Goal: Task Accomplishment & Management: Complete application form

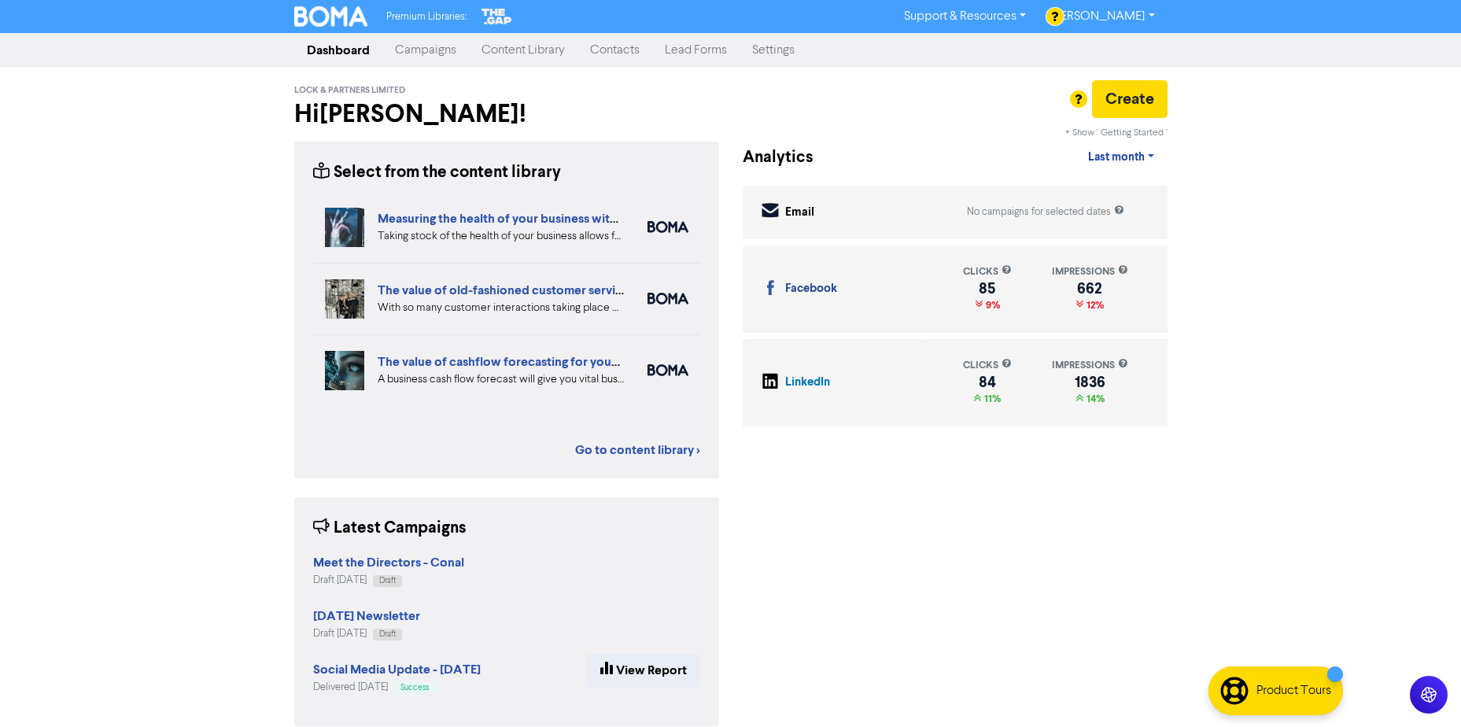
click at [430, 48] on link "Campaigns" at bounding box center [425, 50] width 87 height 31
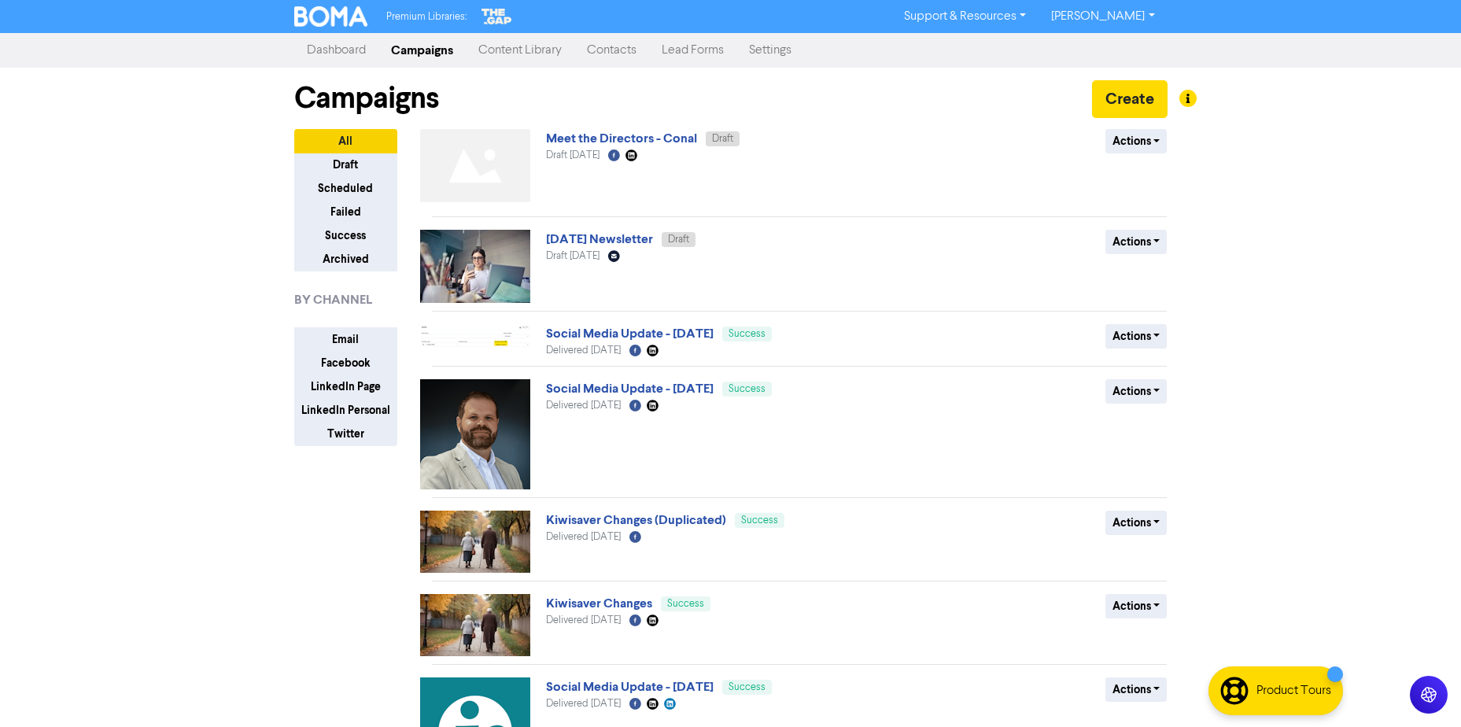
drag, startPoint x: 611, startPoint y: 57, endPoint x: 782, endPoint y: 11, distance: 177.7
click at [611, 57] on link "Contacts" at bounding box center [611, 50] width 75 height 31
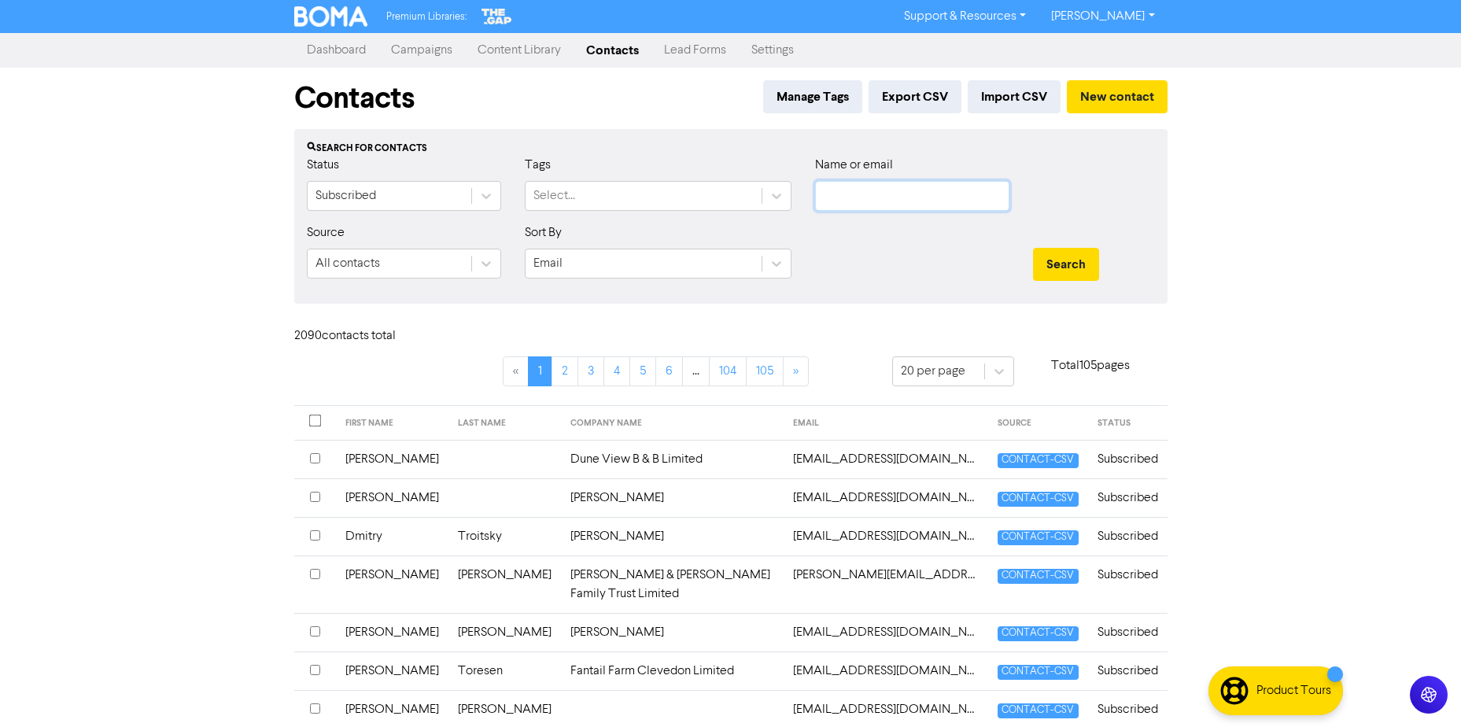
drag, startPoint x: 866, startPoint y: 192, endPoint x: 825, endPoint y: 212, distance: 46.5
click at [863, 191] on input "text" at bounding box center [912, 196] width 194 height 30
paste input "[EMAIL_ADDRESS][DOMAIN_NAME]"
type input "[EMAIL_ADDRESS][DOMAIN_NAME]"
click at [1033, 248] on button "Search" at bounding box center [1066, 264] width 66 height 33
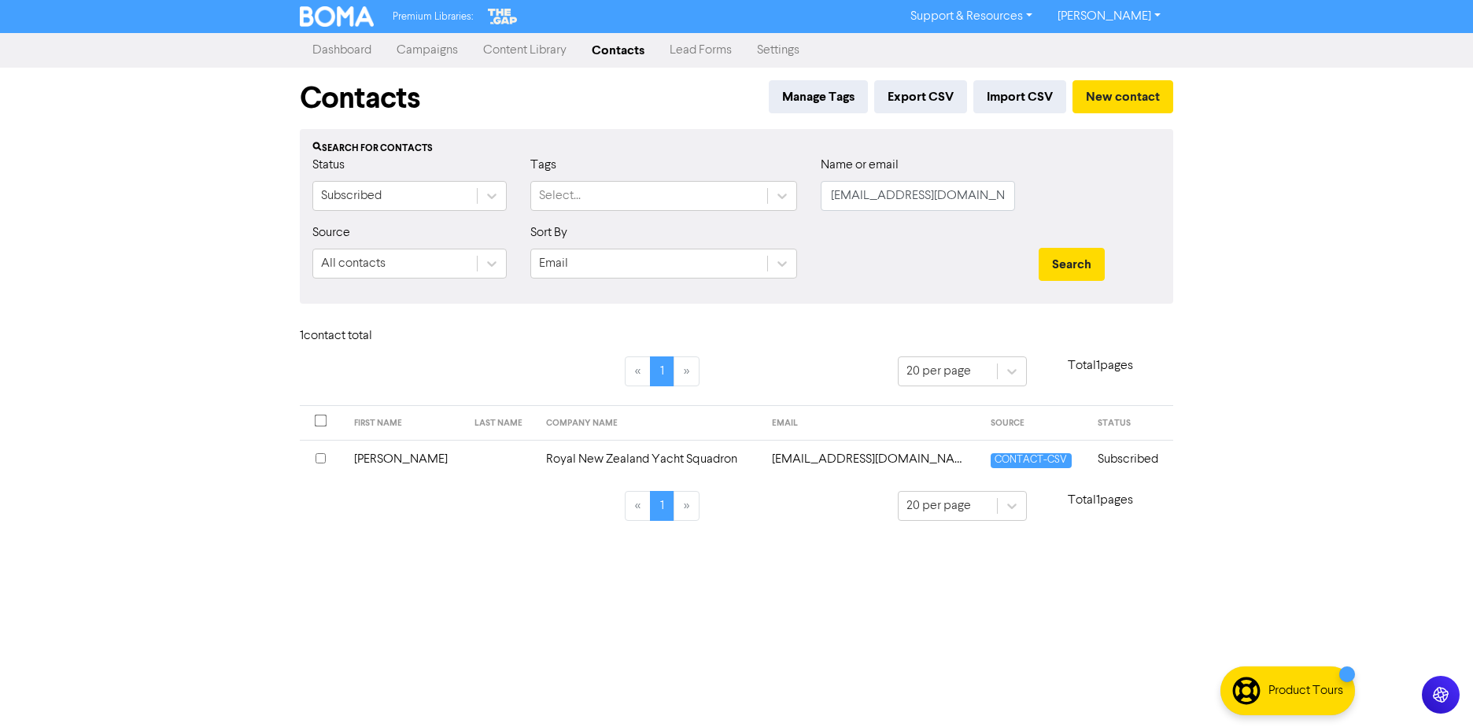
click at [499, 455] on td at bounding box center [501, 459] width 72 height 39
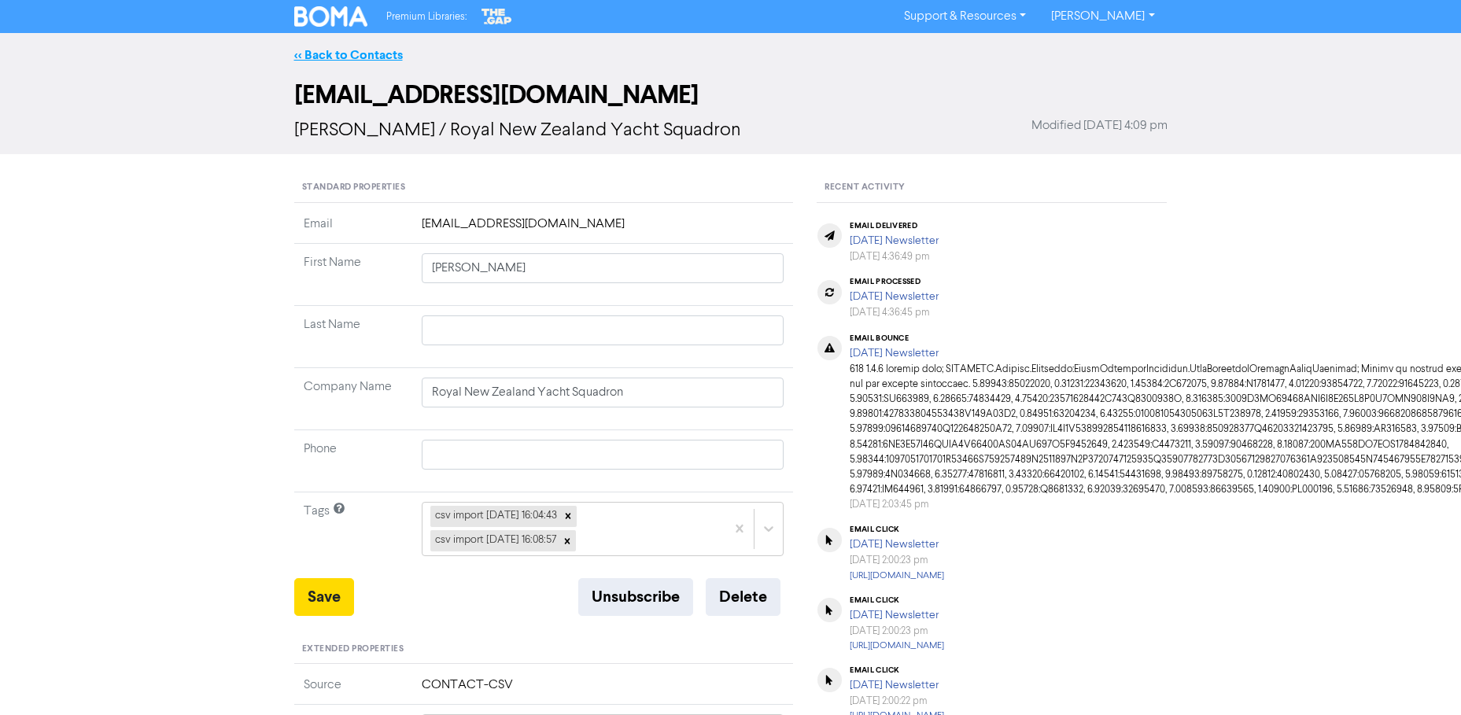
click at [347, 52] on link "<< Back to Contacts" at bounding box center [348, 55] width 109 height 16
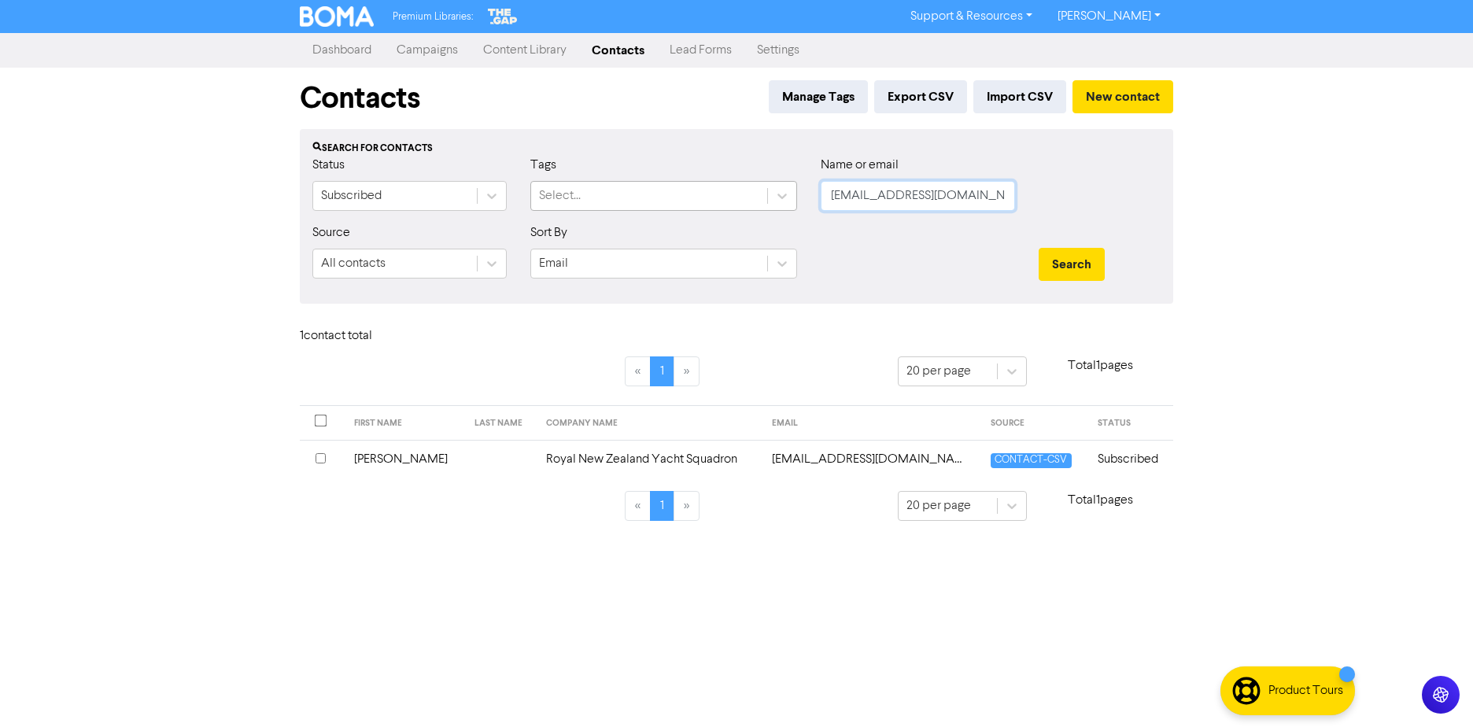
drag, startPoint x: 642, startPoint y: 198, endPoint x: 541, endPoint y: 209, distance: 102.2
click at [541, 209] on div "Status Subscribed Tags Select... Name or email [EMAIL_ADDRESS][DOMAIN_NAME]" at bounding box center [737, 190] width 872 height 68
paste input "eenink"
type input "[EMAIL_ADDRESS][DOMAIN_NAME]"
click at [1039, 248] on button "Search" at bounding box center [1072, 264] width 66 height 33
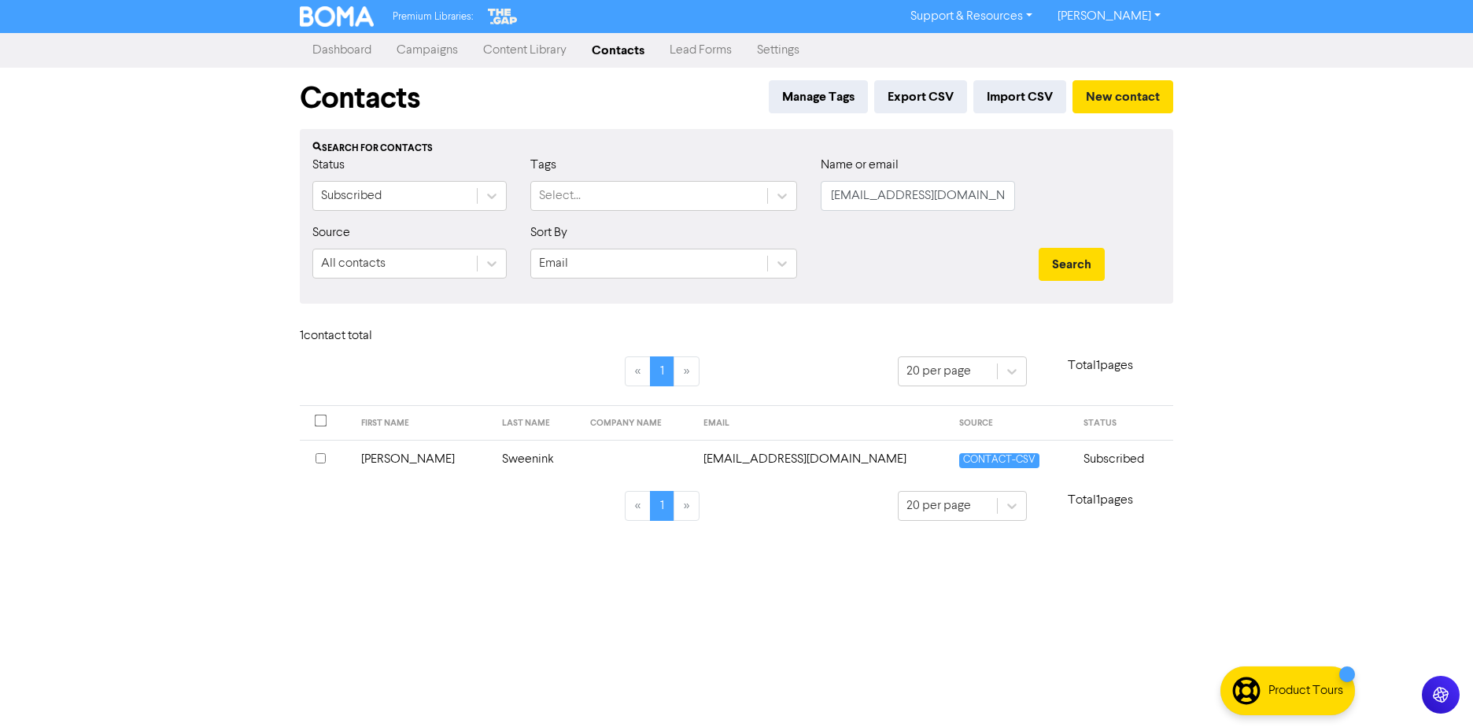
click at [586, 461] on td at bounding box center [637, 459] width 113 height 39
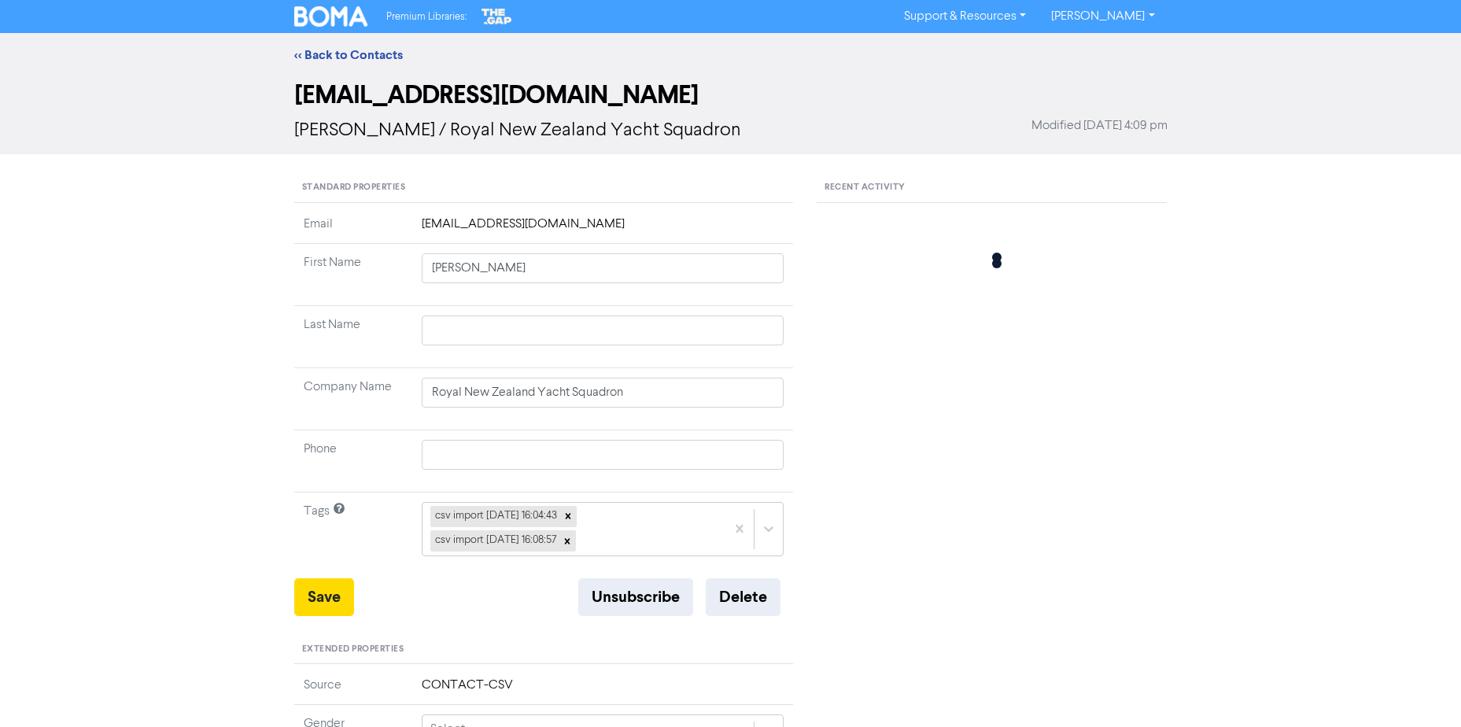
type input "Sweenink"
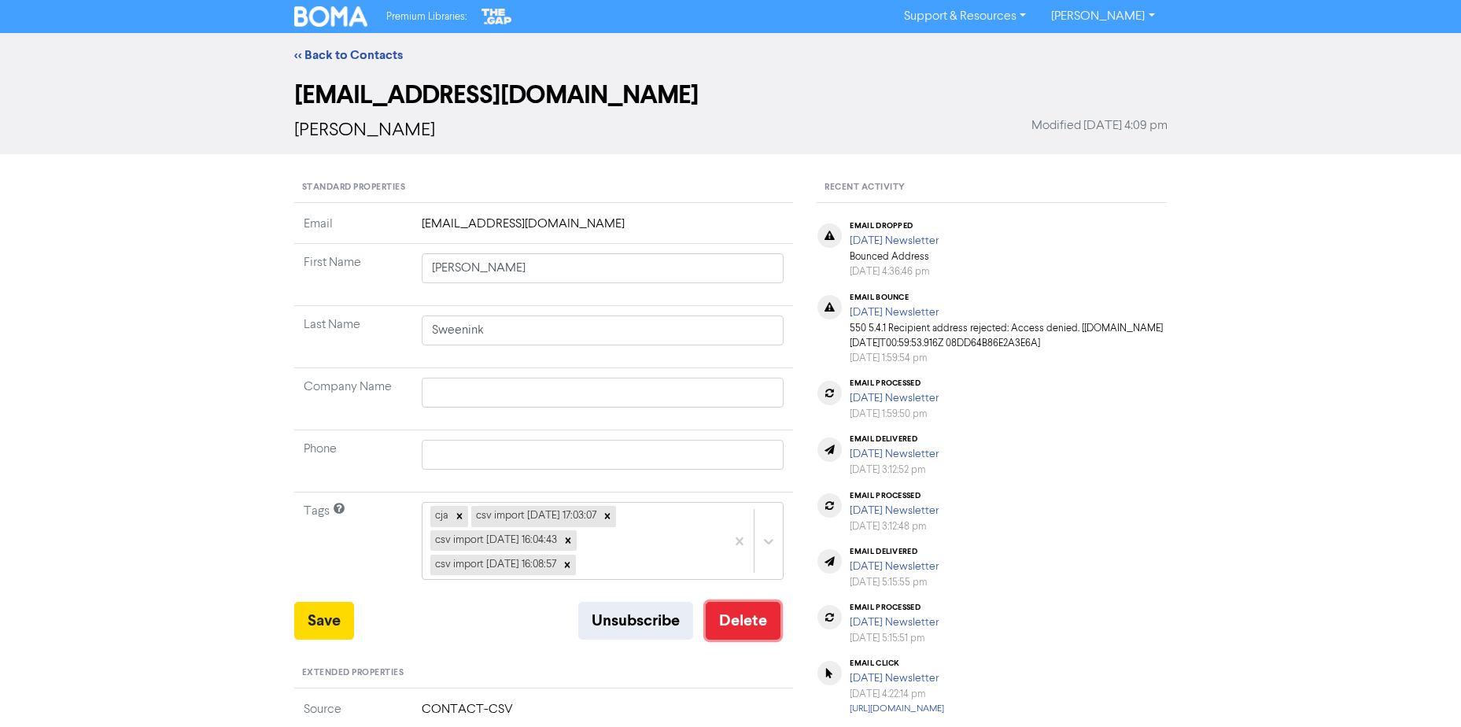
click at [733, 611] on button "Delete" at bounding box center [743, 621] width 75 height 38
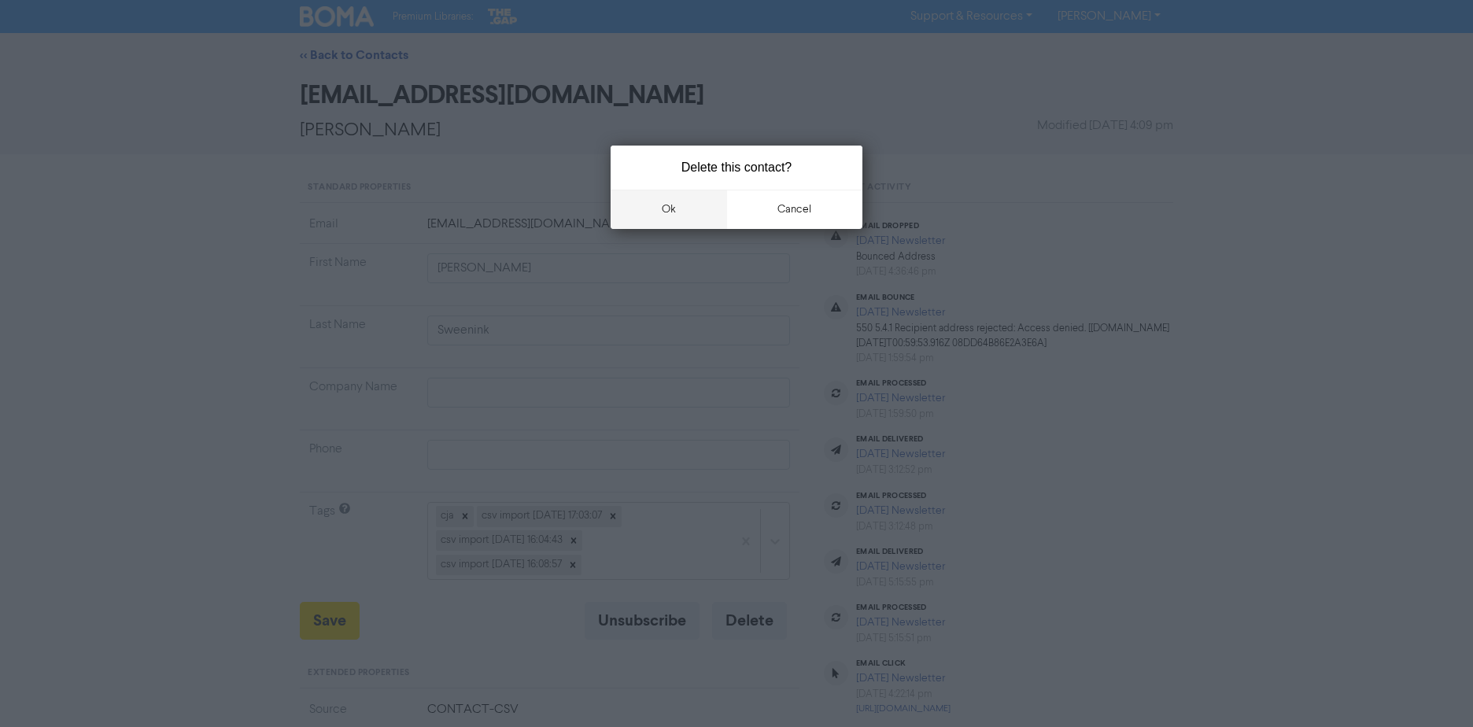
click at [688, 216] on button "ok" at bounding box center [669, 209] width 116 height 39
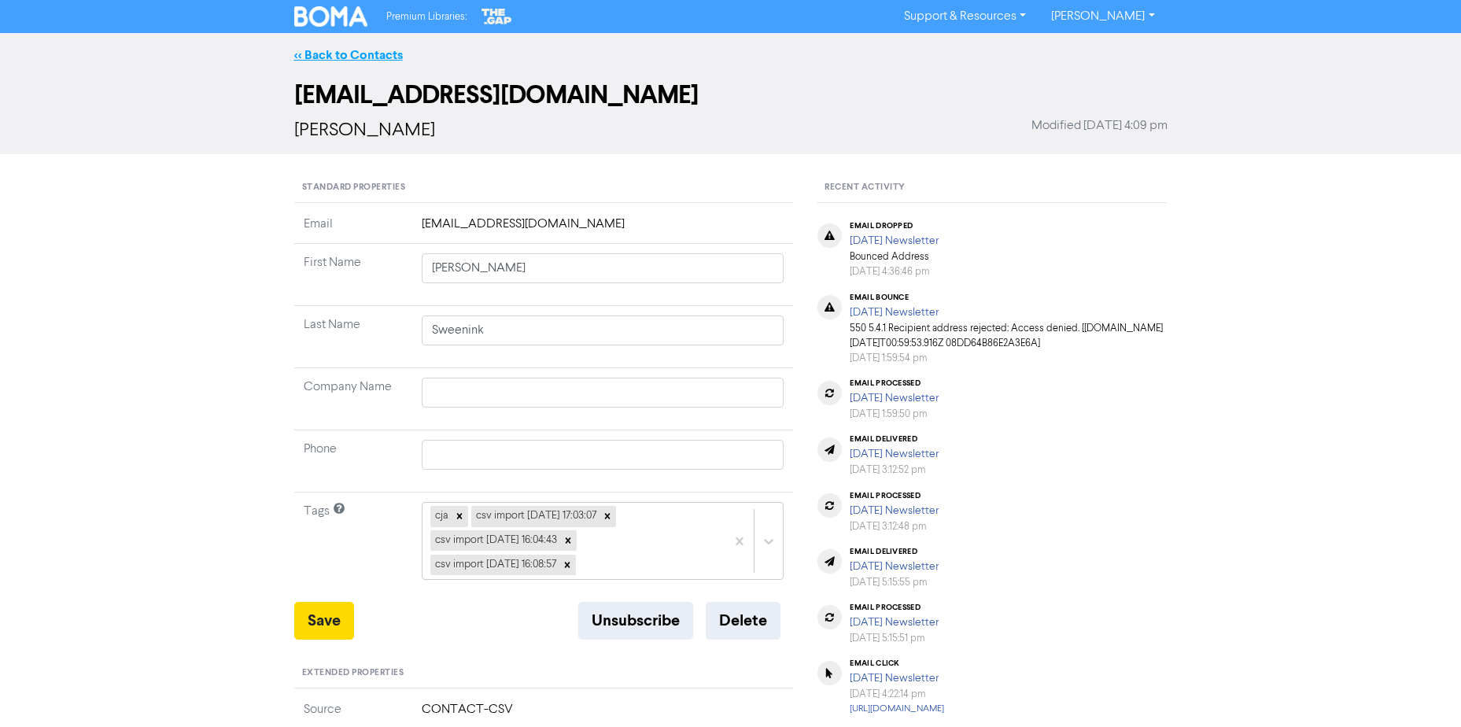
click at [349, 55] on link "<< Back to Contacts" at bounding box center [348, 55] width 109 height 16
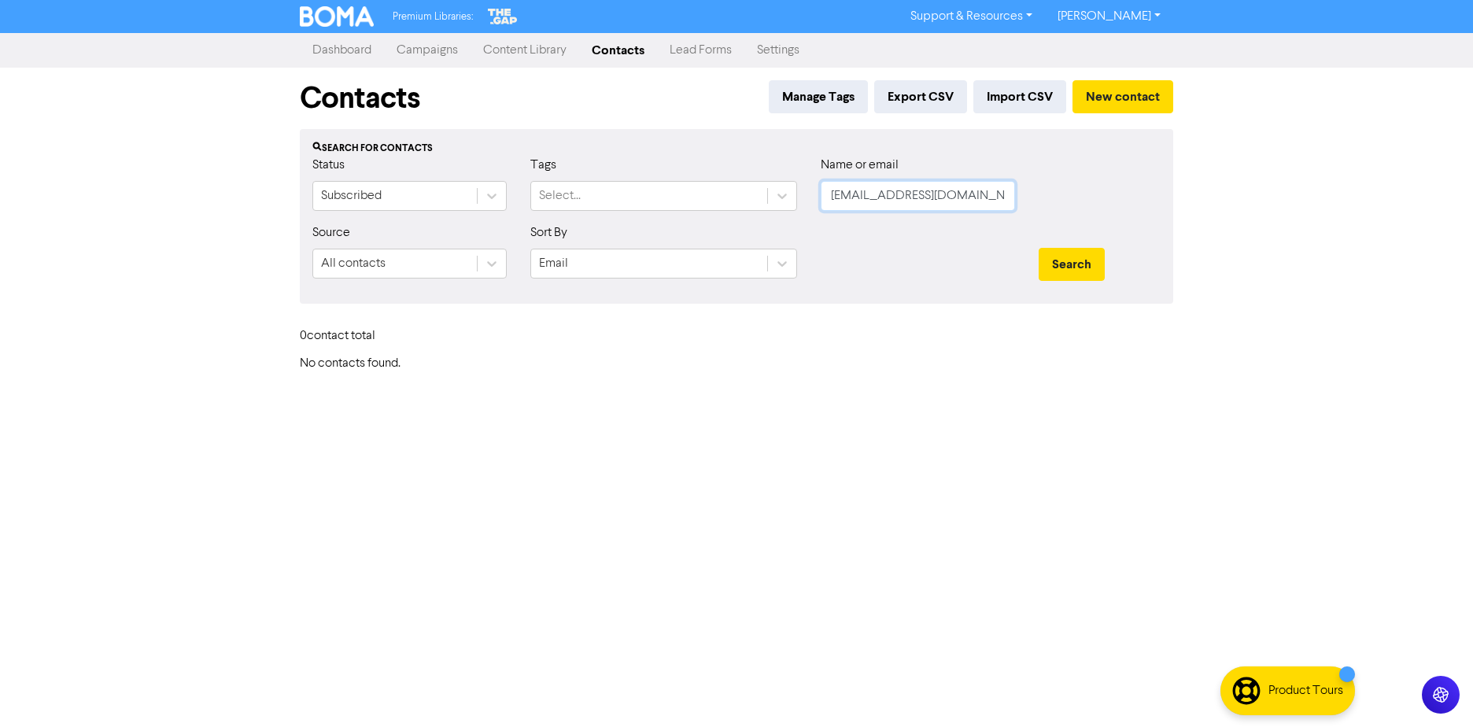
drag, startPoint x: 969, startPoint y: 181, endPoint x: 715, endPoint y: 212, distance: 255.3
click at [774, 214] on div "Status Subscribed Tags Select... Name or email [EMAIL_ADDRESS][DOMAIN_NAME]" at bounding box center [737, 190] width 872 height 68
paste input "[EMAIL_ADDRESS][DOMAIN_NAME]"
type input "[EMAIL_ADDRESS][DOMAIN_NAME]"
drag, startPoint x: 1074, startPoint y: 237, endPoint x: 1081, endPoint y: 279, distance: 43.1
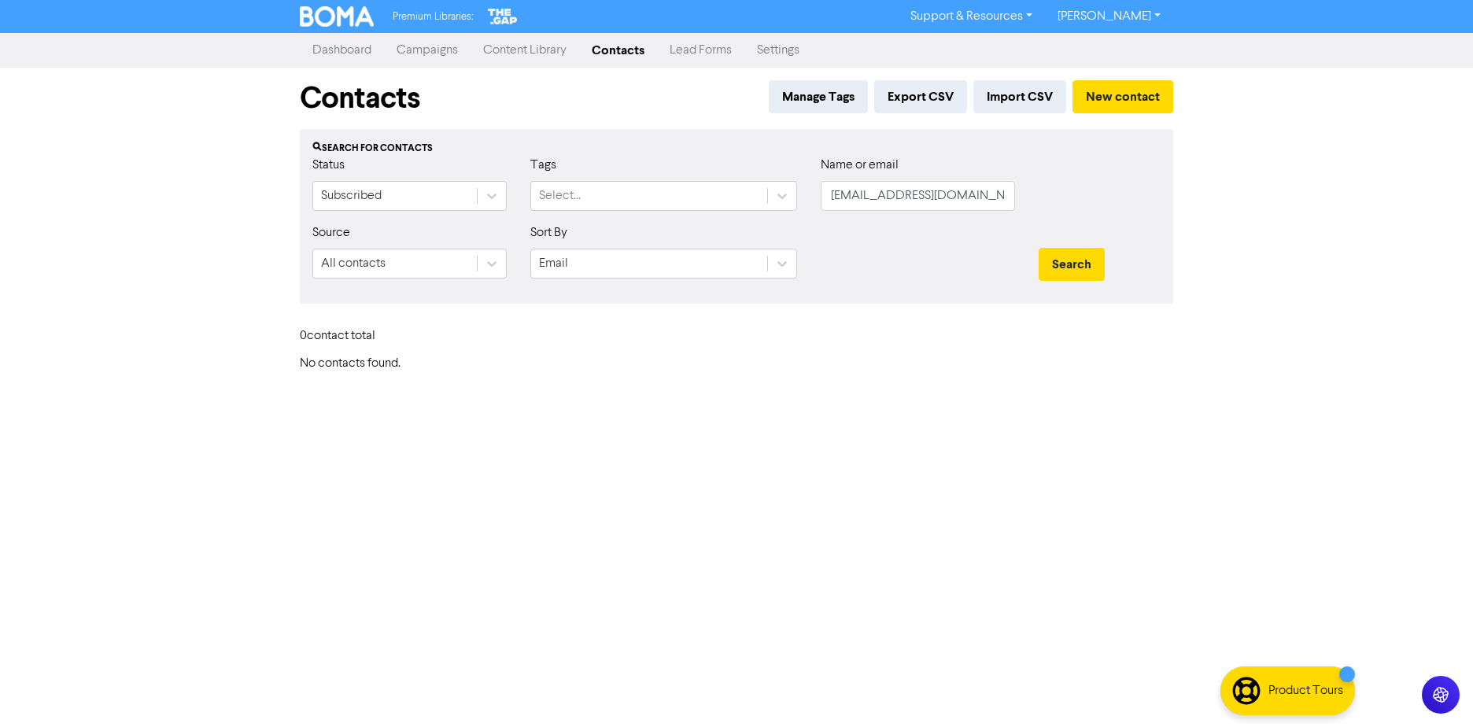
click at [1074, 238] on div "Search" at bounding box center [1100, 257] width 146 height 68
click at [1076, 275] on button "Search" at bounding box center [1072, 264] width 66 height 33
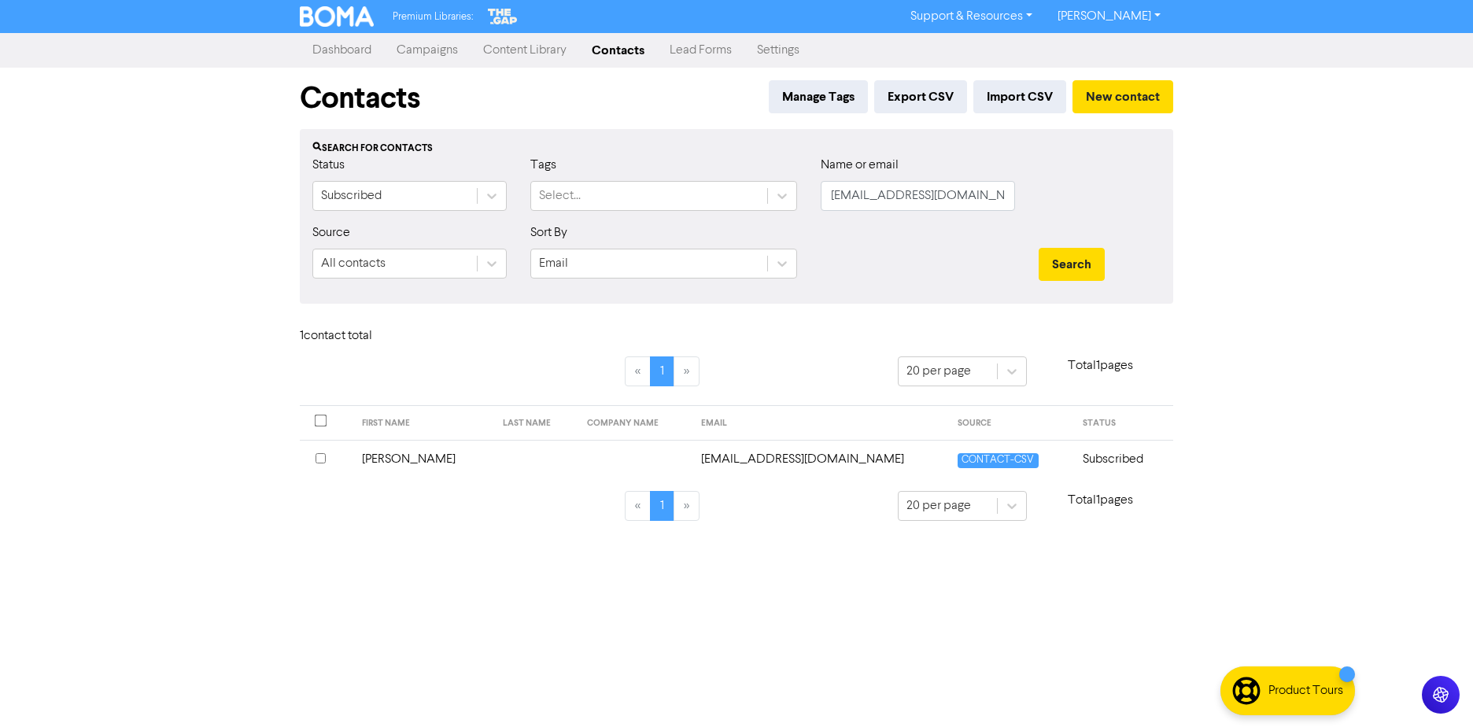
click at [631, 463] on td at bounding box center [635, 459] width 114 height 39
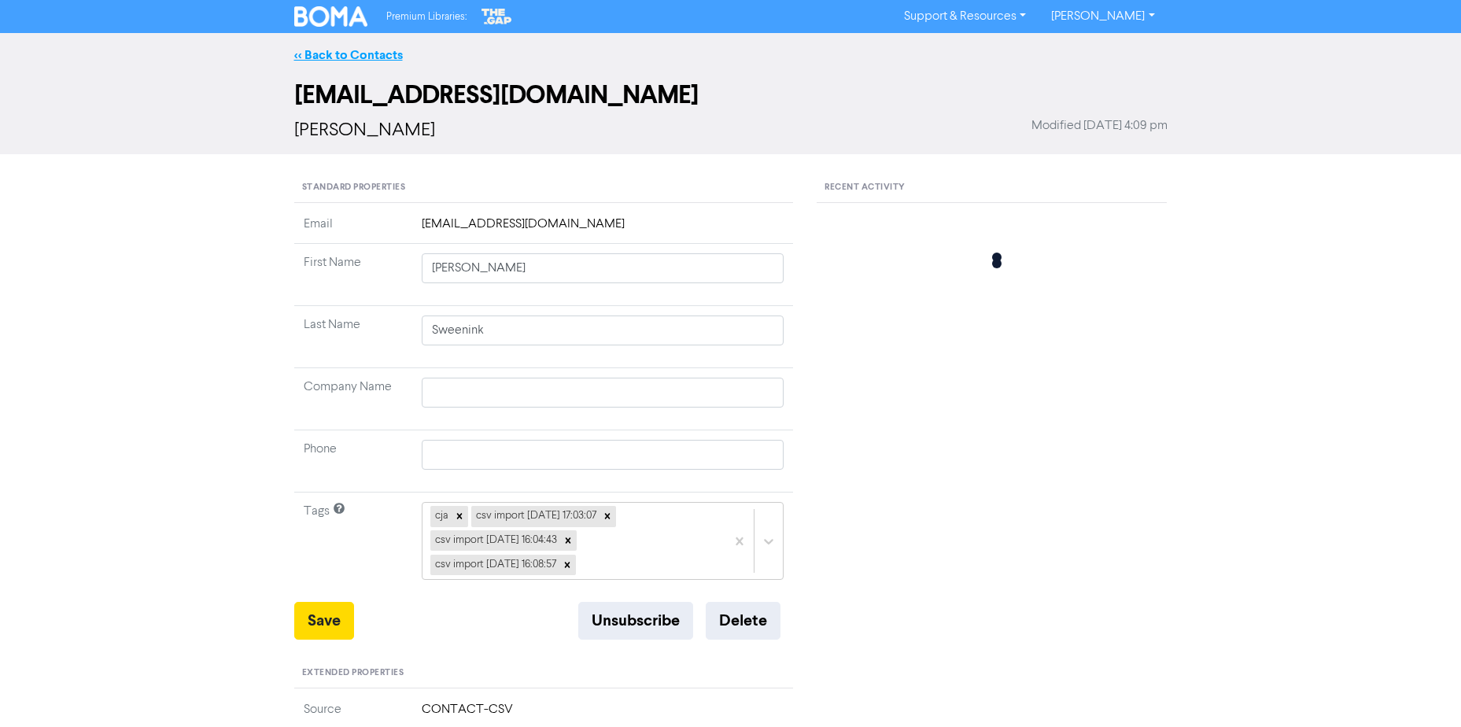
type input "[PERSON_NAME]"
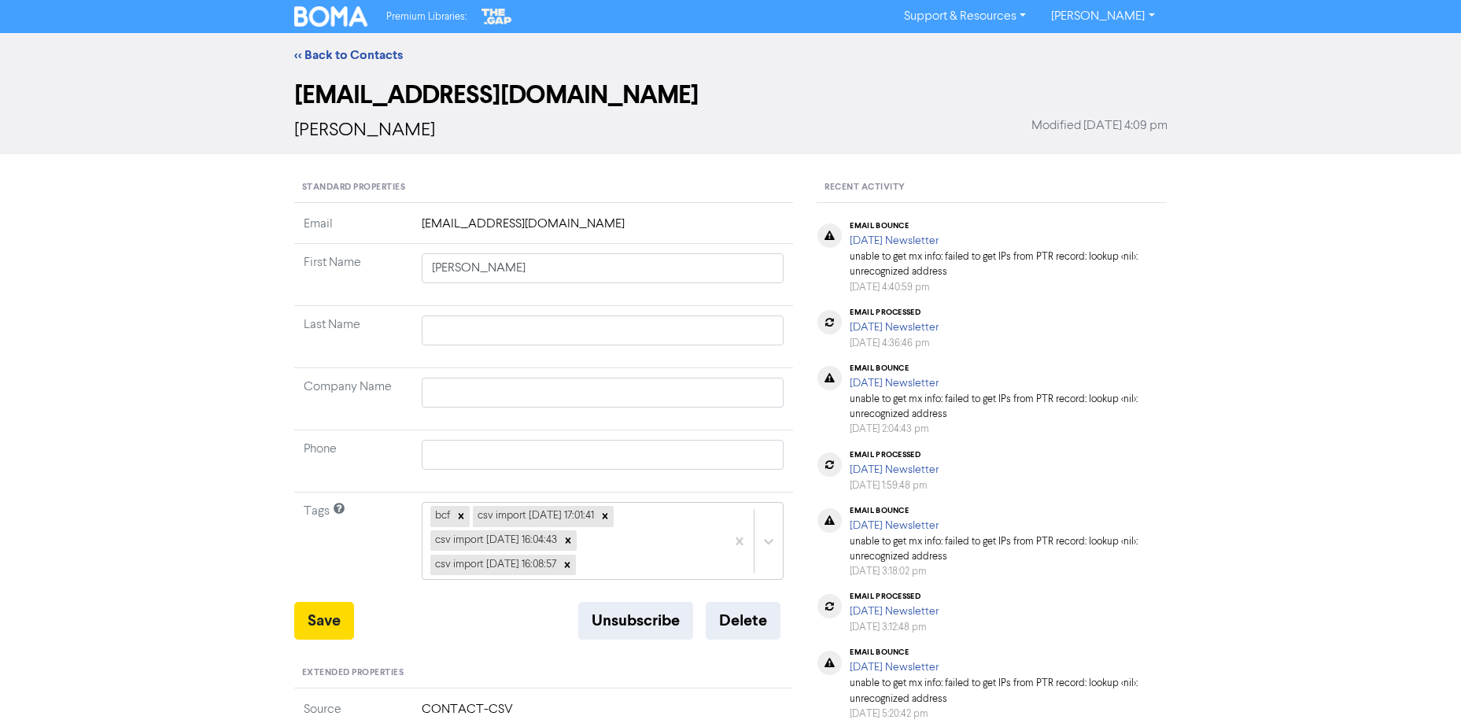
click at [238, 359] on div "<< Back to Contacts [EMAIL_ADDRESS][DOMAIN_NAME] [PERSON_NAME] Modified [DATE] …" at bounding box center [730, 621] width 1461 height 1176
click at [745, 610] on button "Delete" at bounding box center [743, 621] width 75 height 38
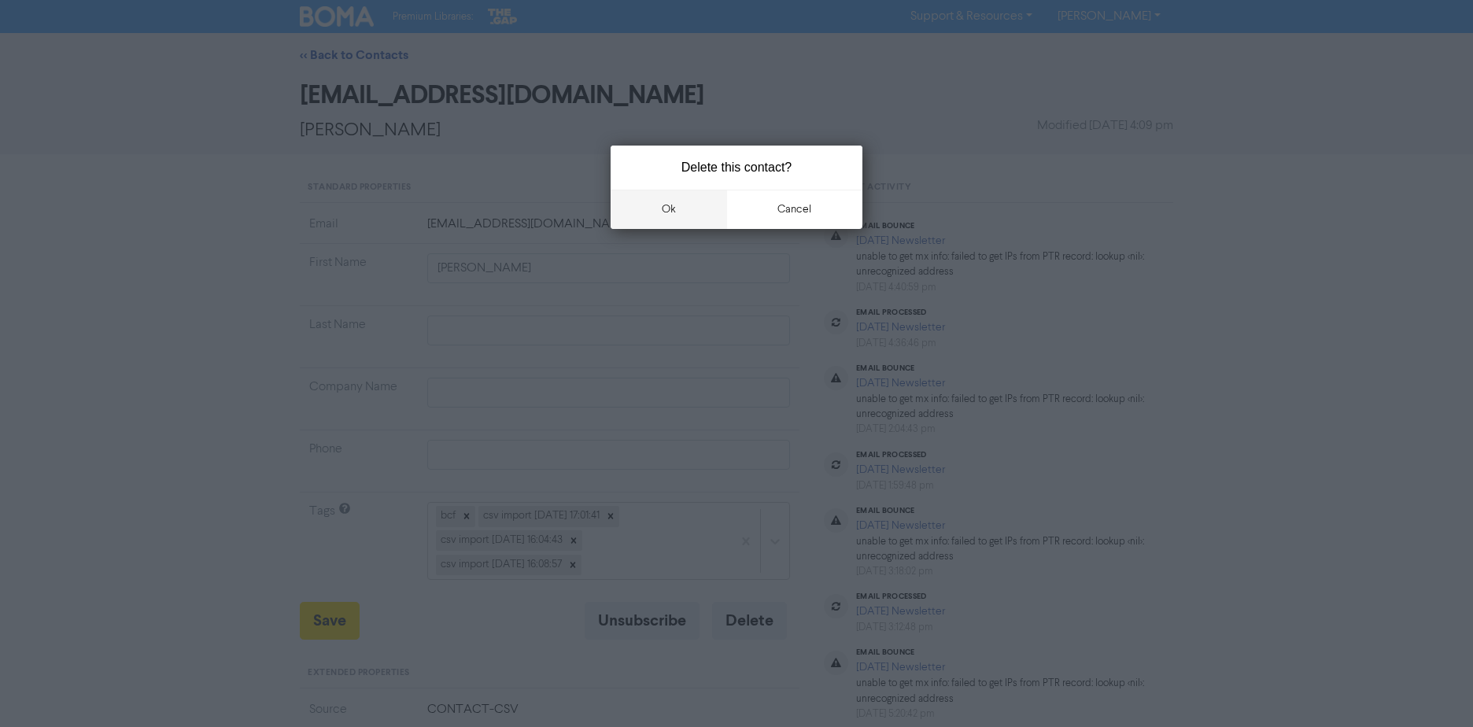
click at [673, 205] on button "ok" at bounding box center [669, 209] width 116 height 39
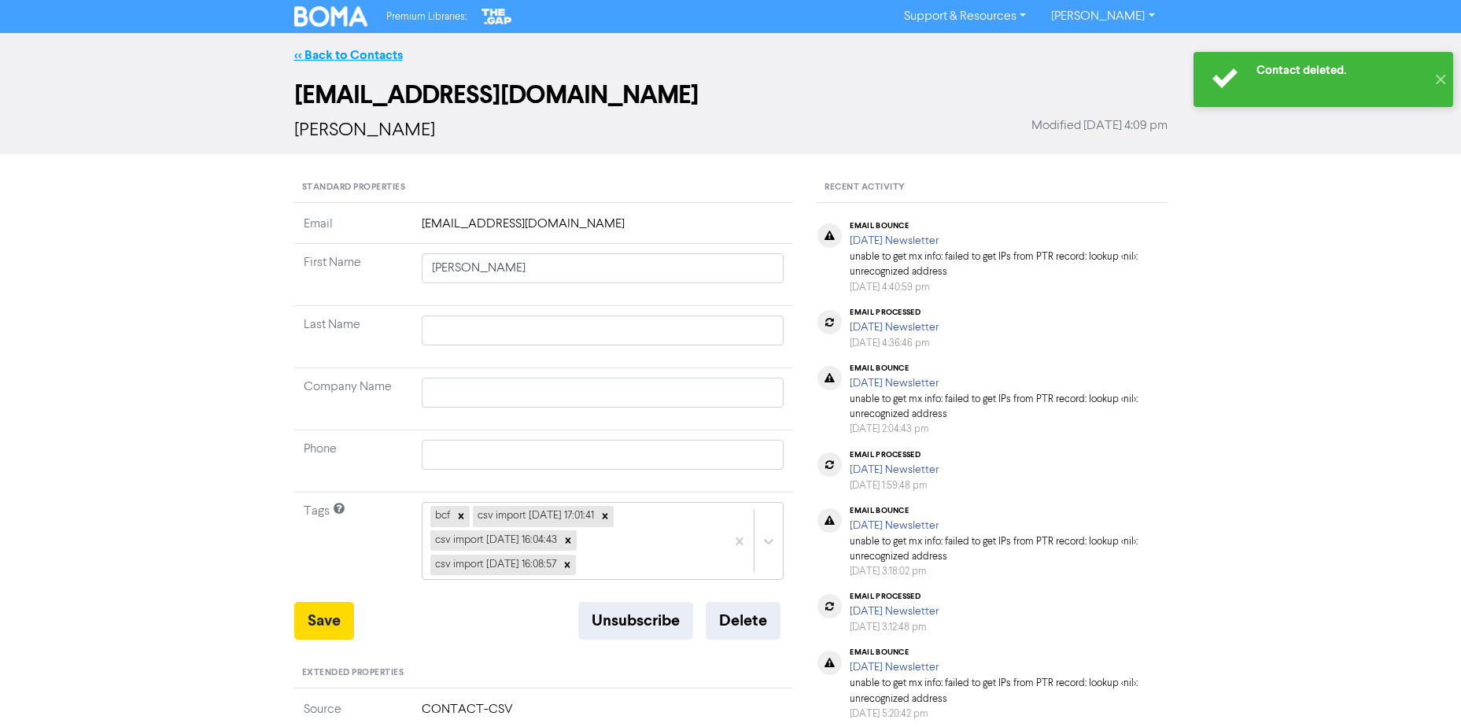
click at [364, 52] on link "<< Back to Contacts" at bounding box center [348, 55] width 109 height 16
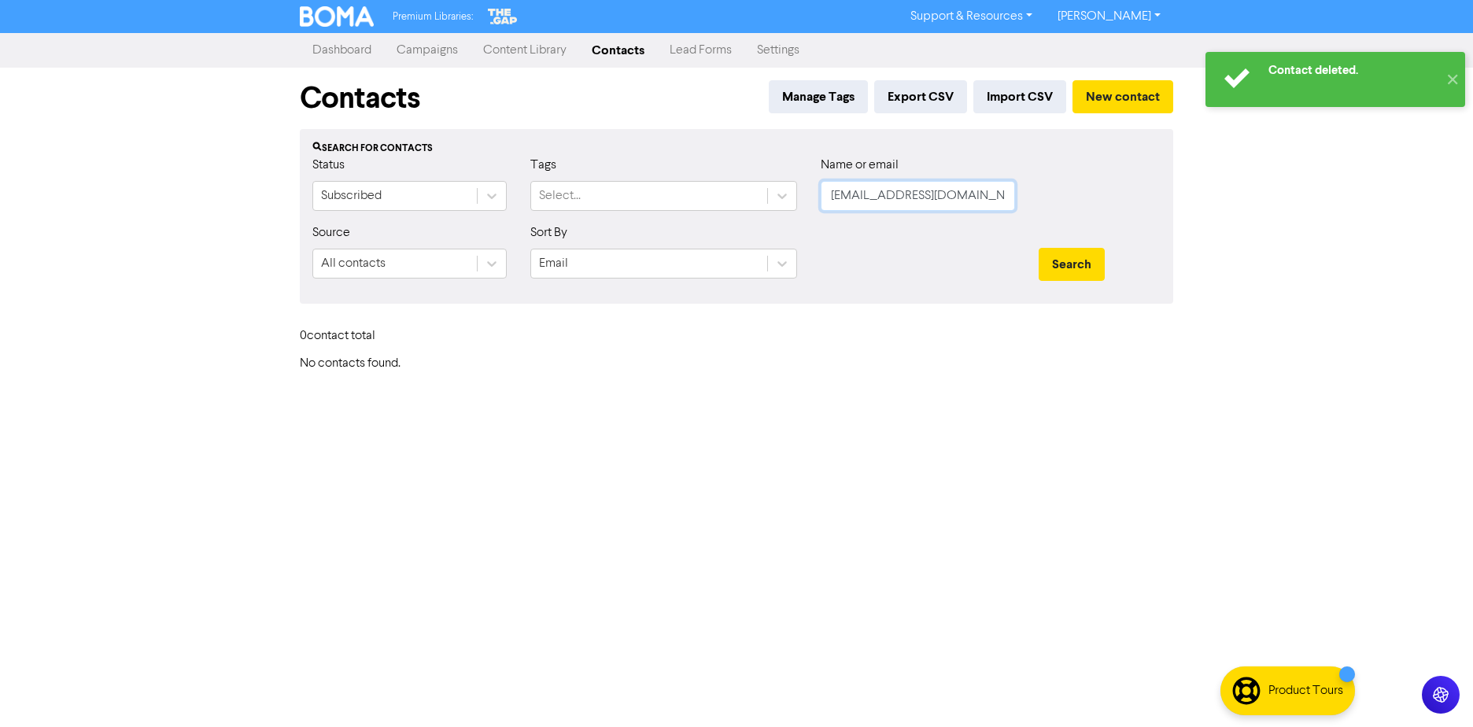
drag, startPoint x: 873, startPoint y: 194, endPoint x: 571, endPoint y: 218, distance: 303.1
click at [726, 204] on div "Status Subscribed Tags Select... Name or email [EMAIL_ADDRESS][DOMAIN_NAME]" at bounding box center [737, 190] width 872 height 68
paste input "foodview"
type input "[EMAIL_ADDRESS][DOMAIN_NAME]"
click at [1074, 267] on button "Search" at bounding box center [1072, 264] width 66 height 33
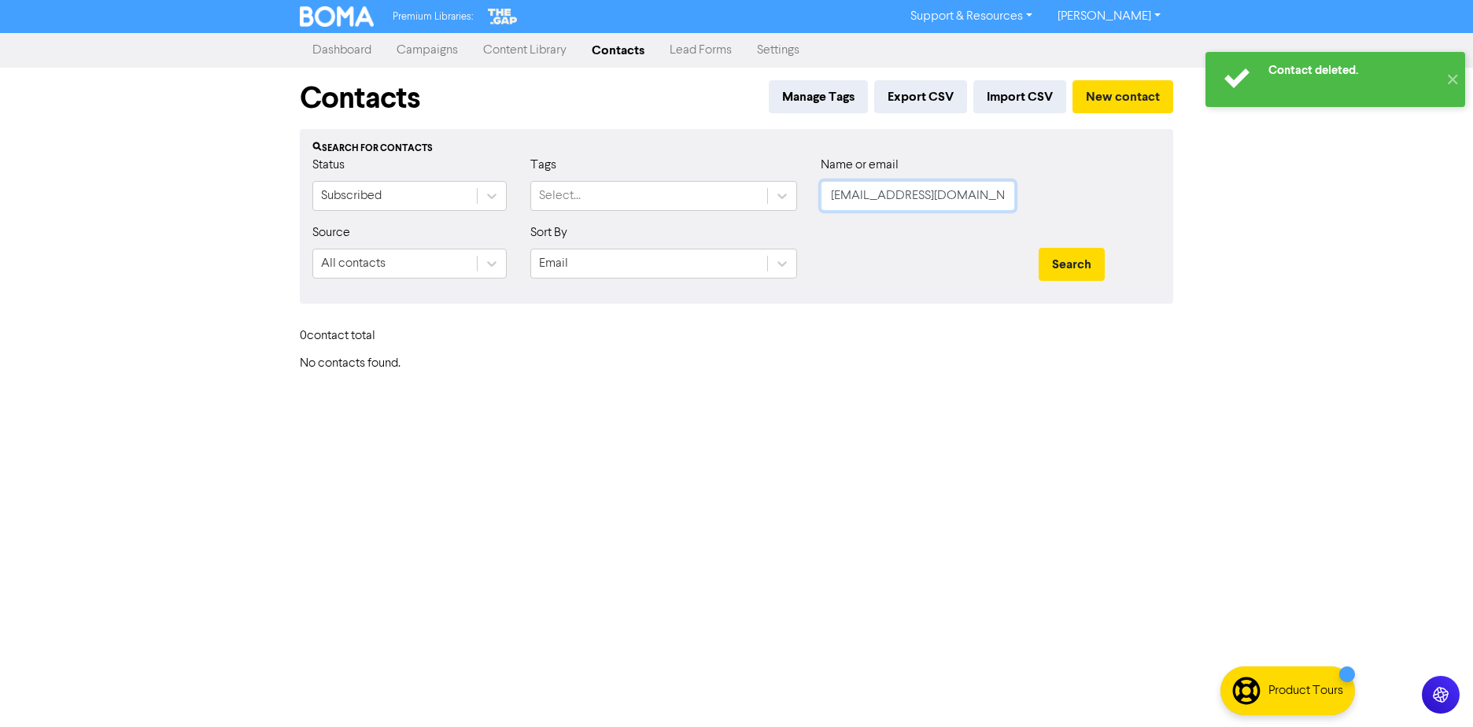
click at [972, 196] on input "[EMAIL_ADDRESS][DOMAIN_NAME]" at bounding box center [918, 196] width 194 height 30
click at [1130, 91] on button "New contact" at bounding box center [1123, 96] width 101 height 33
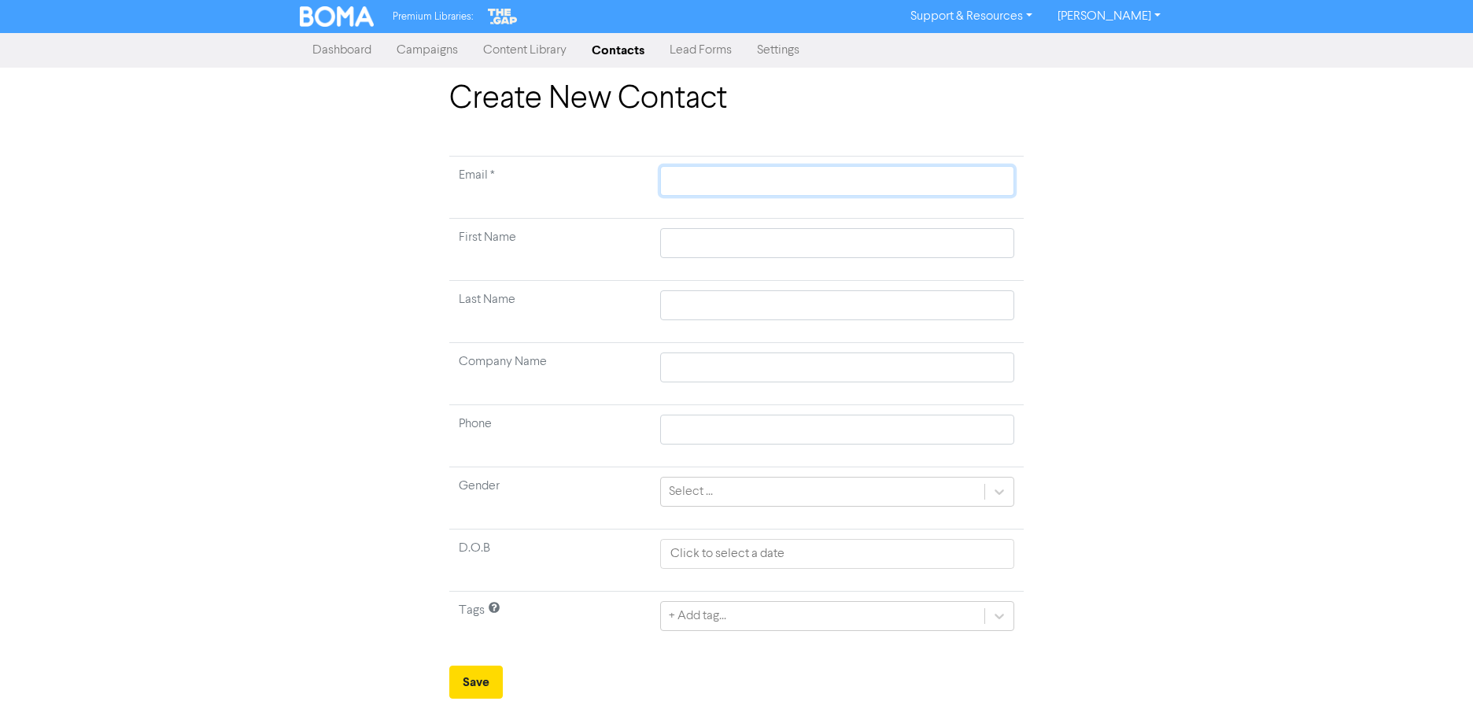
click at [803, 186] on input "text" at bounding box center [837, 181] width 354 height 30
paste input "[EMAIL_ADDRESS][DOMAIN_NAME]"
type input "[EMAIL_ADDRESS][DOMAIN_NAME]"
click at [299, 269] on div "Create New Contact Email * [EMAIL_ADDRESS][DOMAIN_NAME] First Name Last Name Co…" at bounding box center [736, 389] width 897 height 619
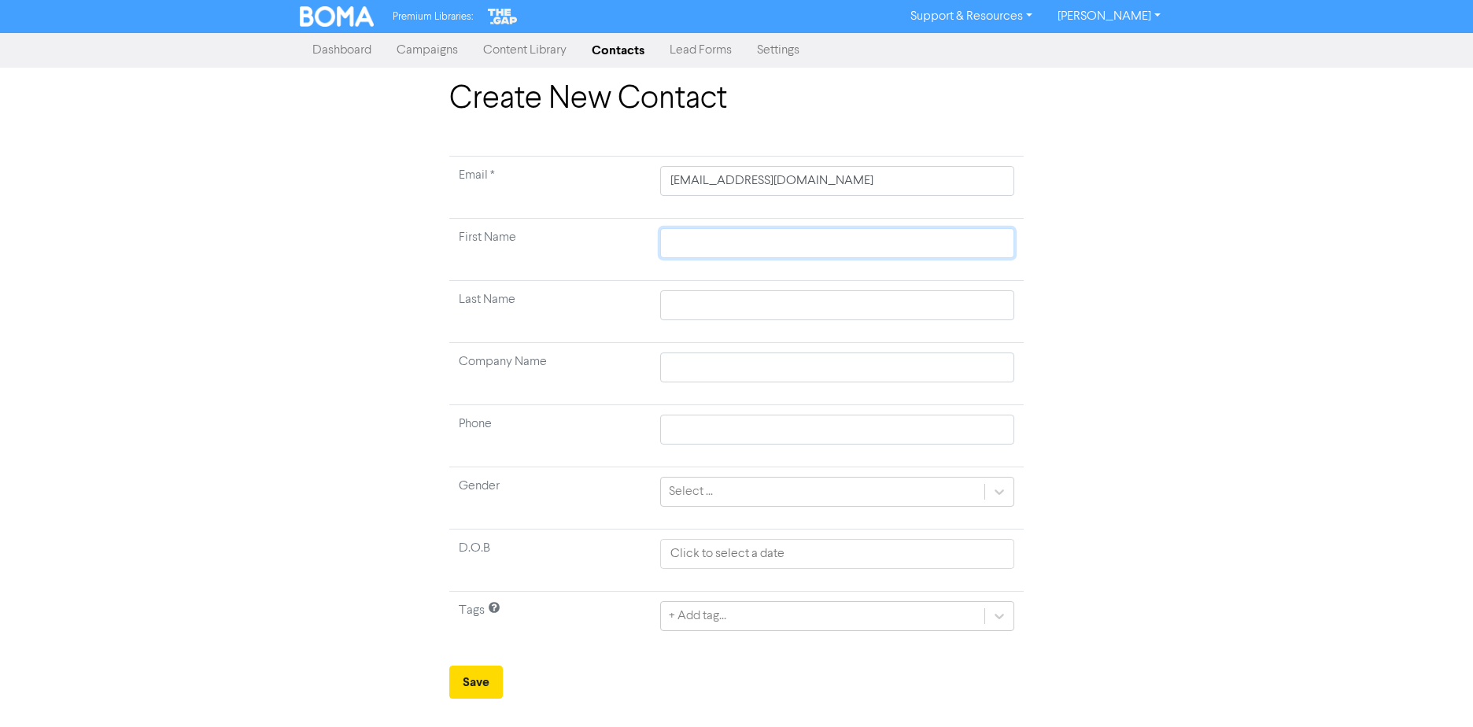
click at [700, 242] on input "text" at bounding box center [837, 243] width 354 height 30
paste input "[PERSON_NAME]"
type input "[PERSON_NAME]"
click at [709, 246] on input "[PERSON_NAME]" at bounding box center [837, 243] width 354 height 30
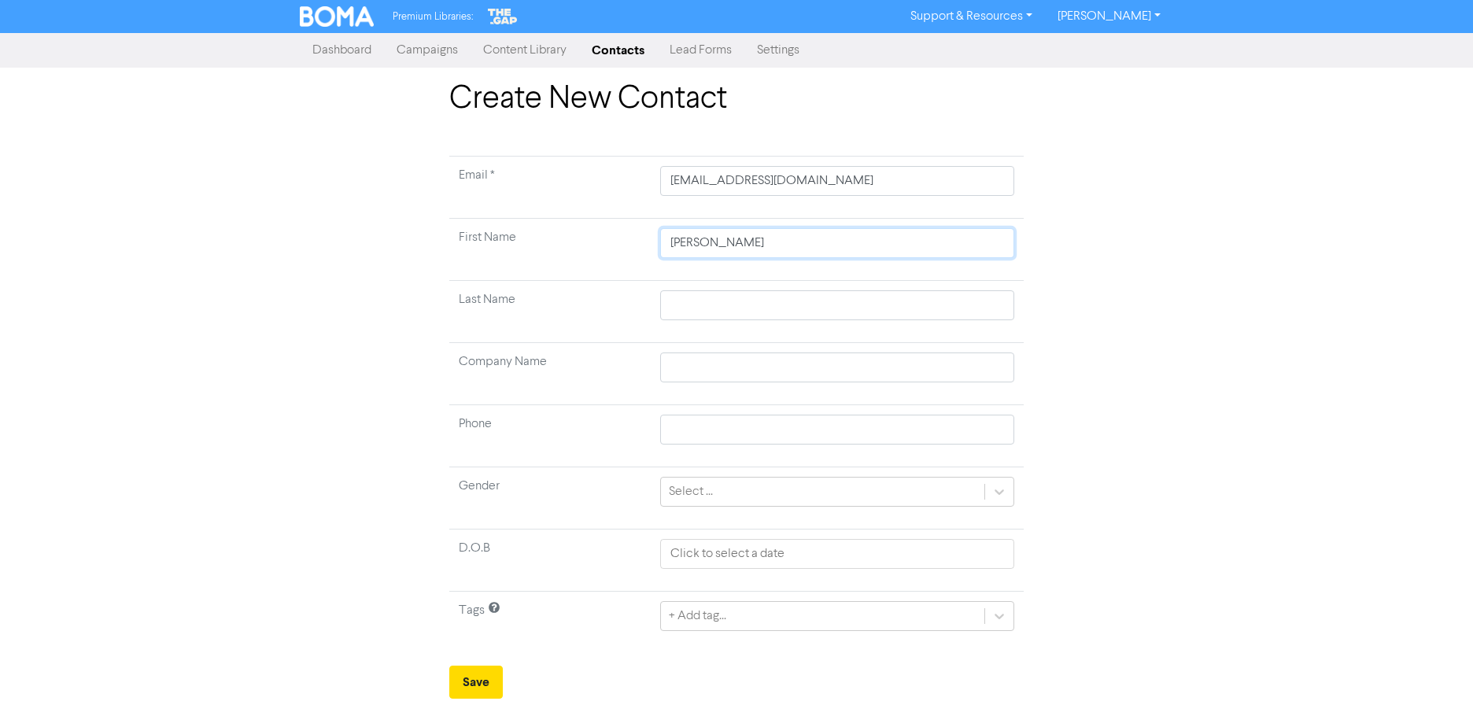
type input "[PERSON_NAME]"
click at [688, 305] on input "text" at bounding box center [837, 305] width 354 height 30
paste input "[PERSON_NAME]"
type input "[PERSON_NAME]"
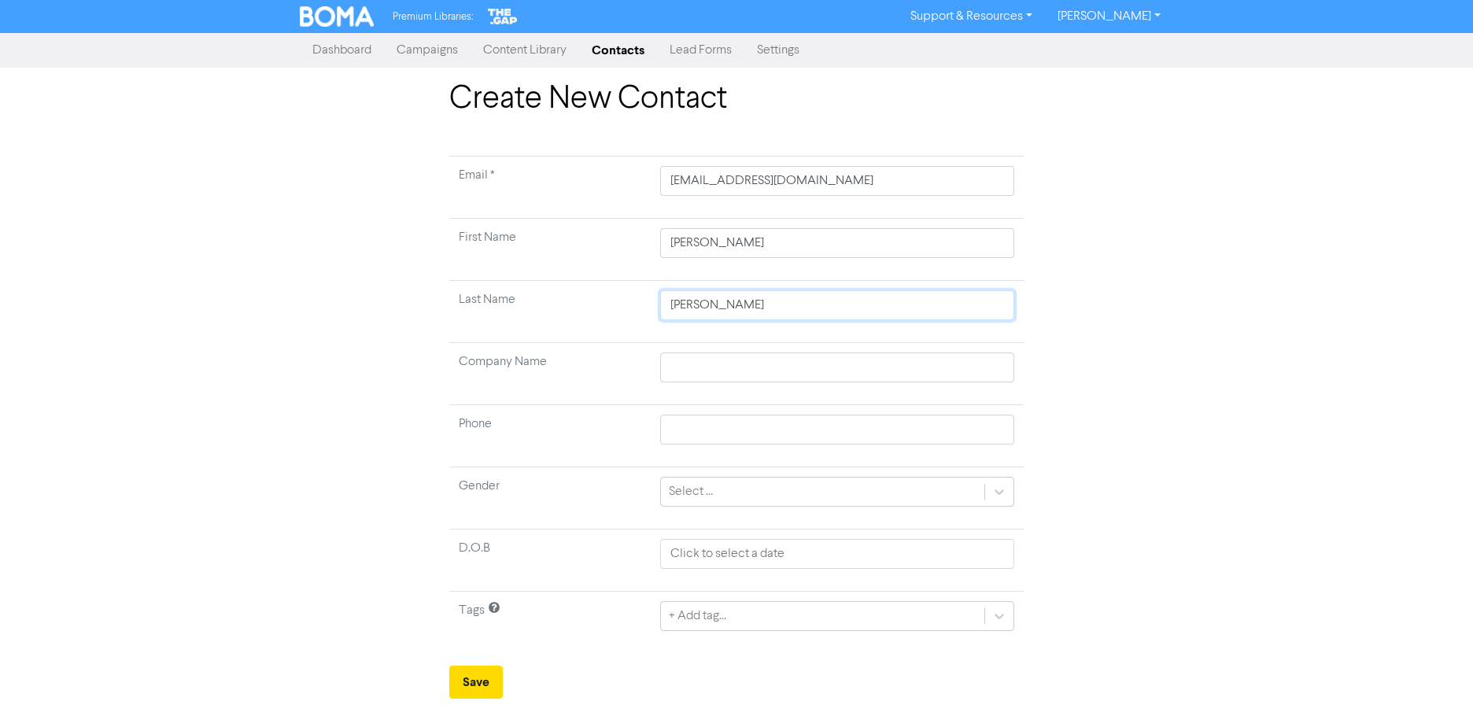
type input "[PERSON_NAME]"
drag, startPoint x: 517, startPoint y: 388, endPoint x: 563, endPoint y: 390, distance: 46.5
click at [517, 388] on td "Company Name" at bounding box center [549, 374] width 201 height 62
click at [700, 438] on input "text" at bounding box center [837, 430] width 354 height 30
type input "0"
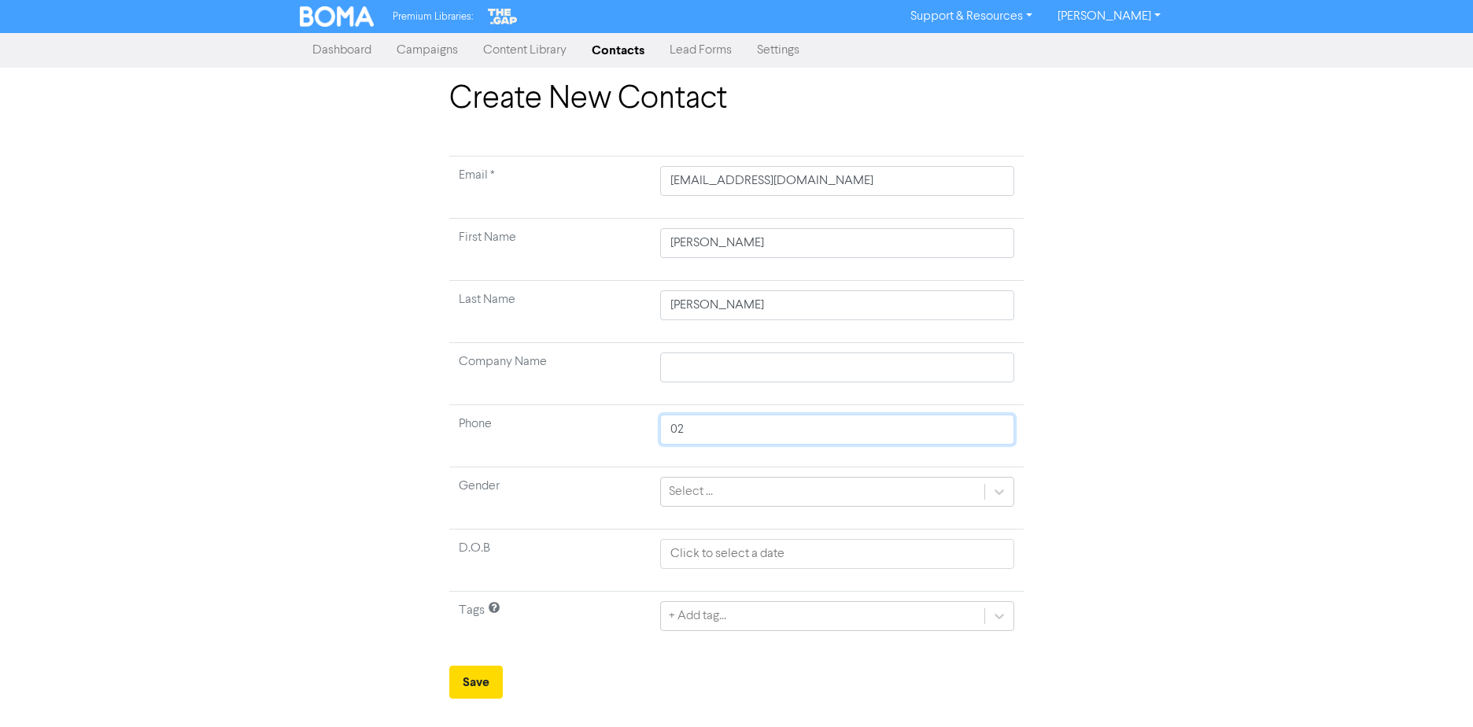
type input "0"
type input "0275772599"
click at [74, 500] on div "Create New Contact Email * [EMAIL_ADDRESS][DOMAIN_NAME] First Name [PERSON_NAME…" at bounding box center [736, 389] width 1473 height 619
click at [687, 493] on div "Select ..." at bounding box center [691, 491] width 44 height 19
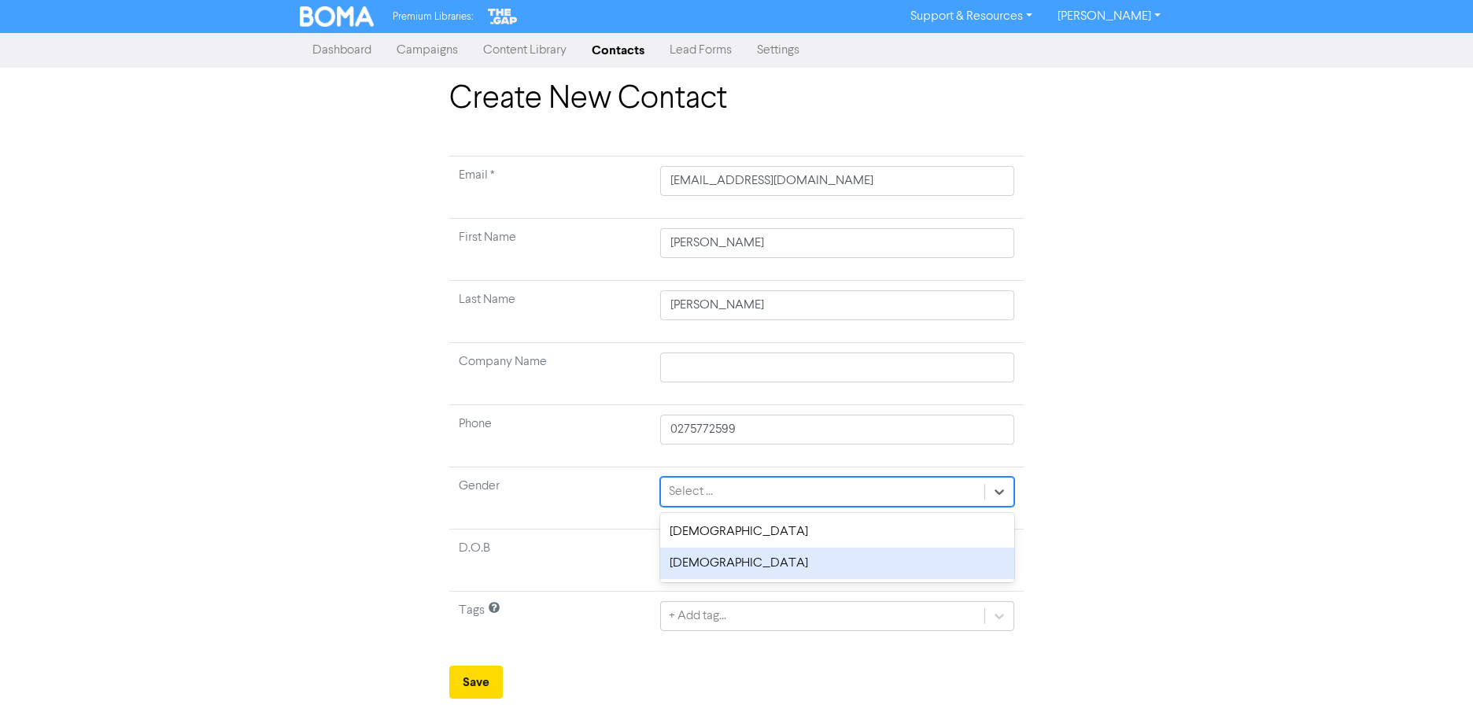
click at [759, 571] on div "[DEMOGRAPHIC_DATA]" at bounding box center [837, 563] width 354 height 31
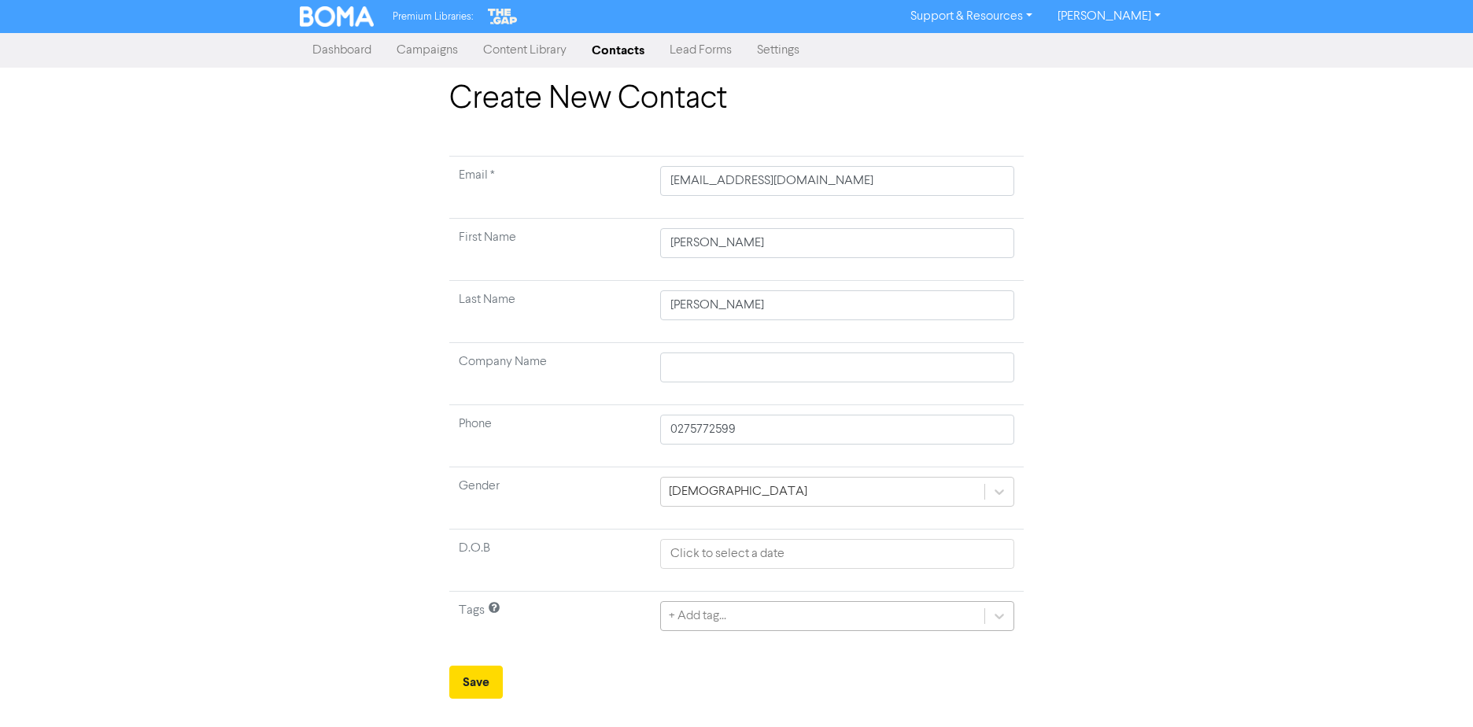
click at [730, 620] on div "+ Add tag..." at bounding box center [837, 616] width 354 height 30
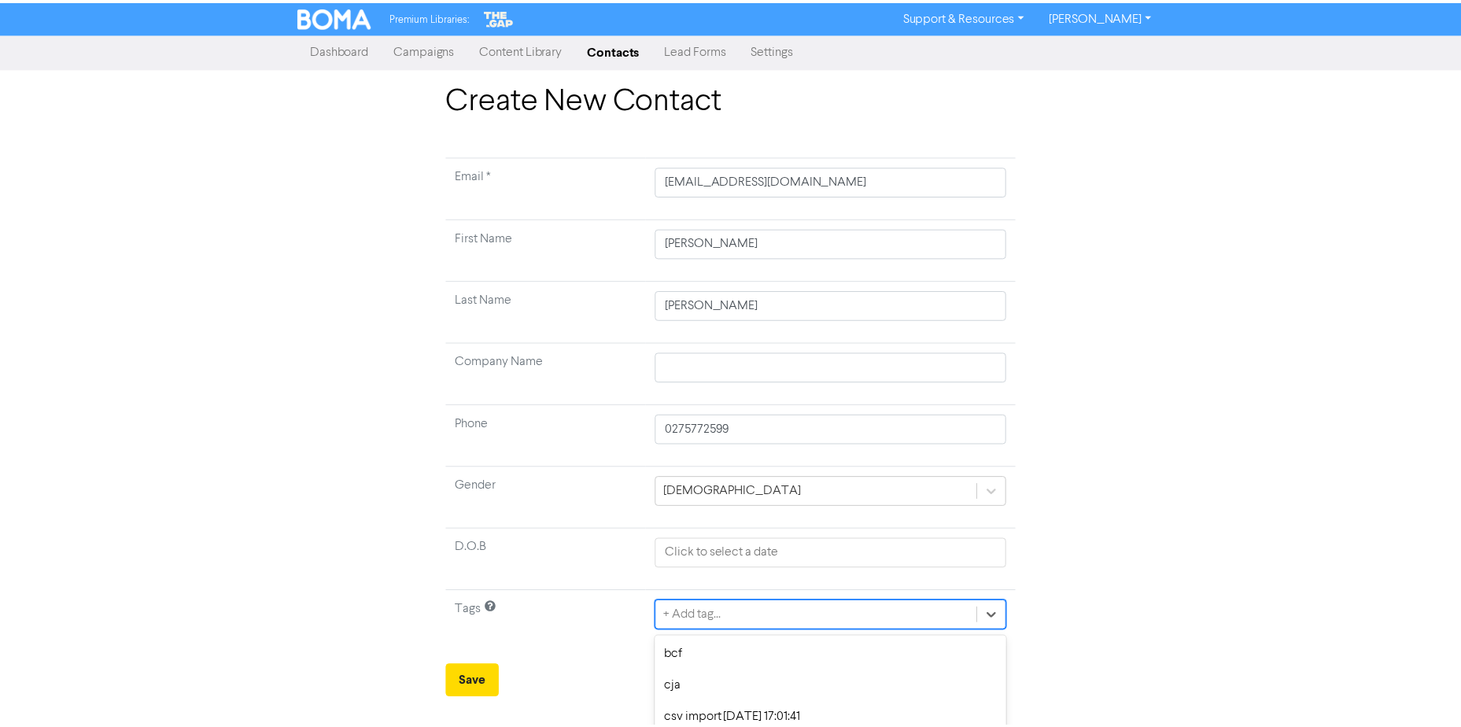
scroll to position [146, 0]
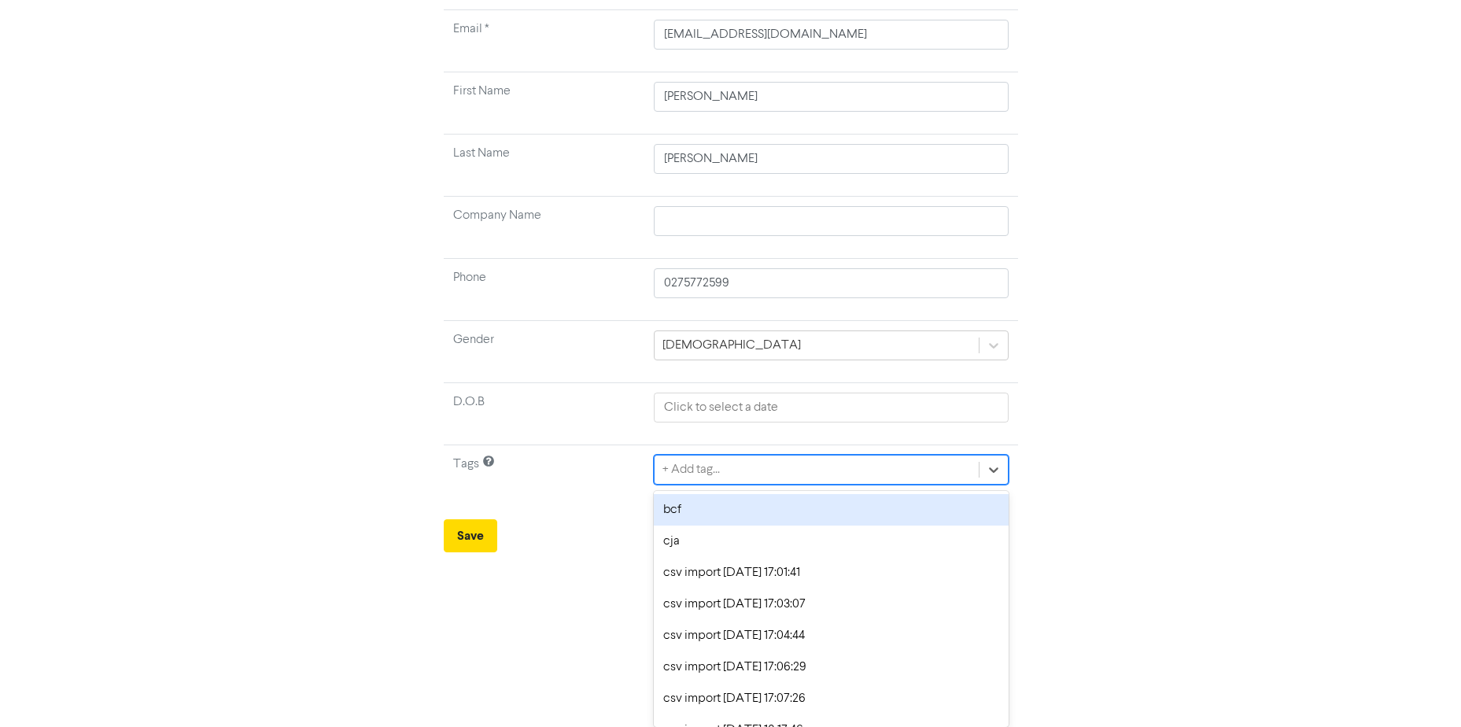
click at [749, 502] on div "bcf" at bounding box center [831, 509] width 354 height 31
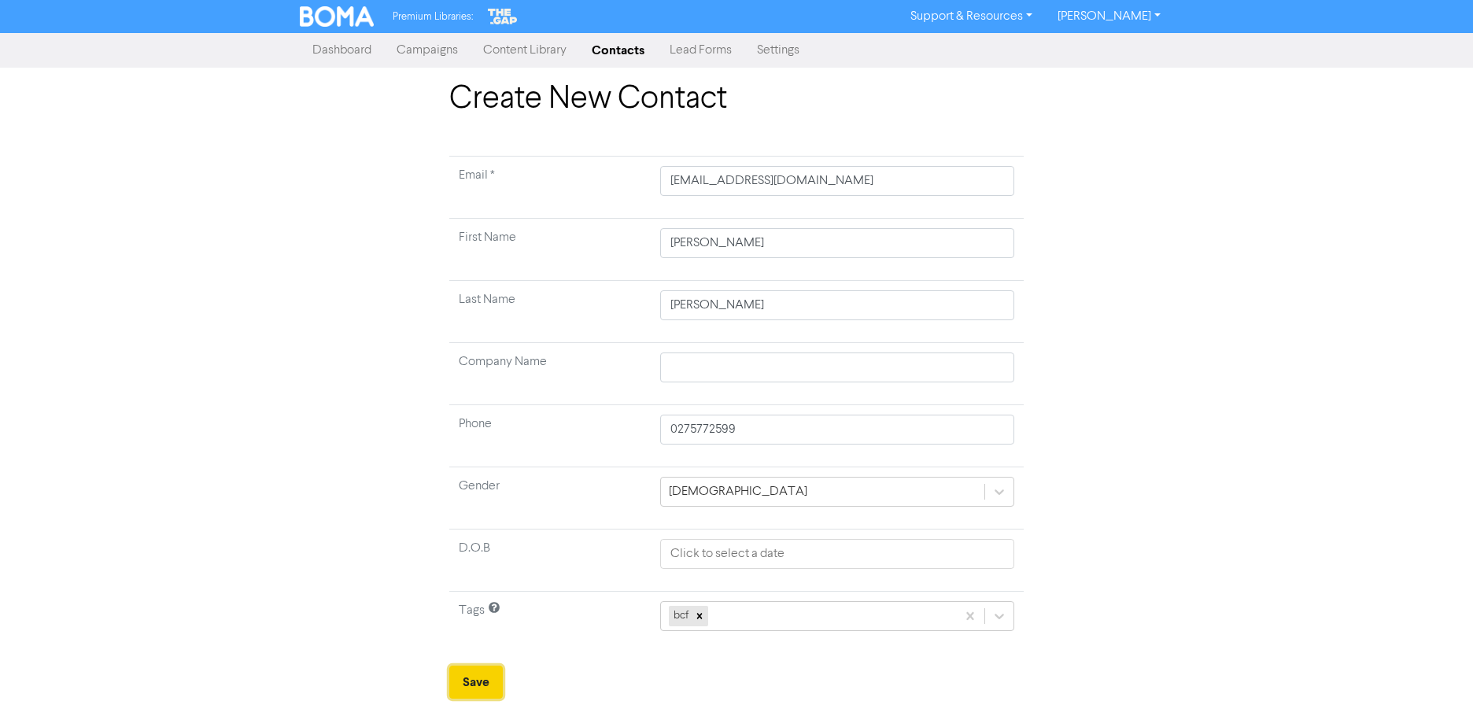
click at [477, 684] on button "Save" at bounding box center [476, 682] width 54 height 33
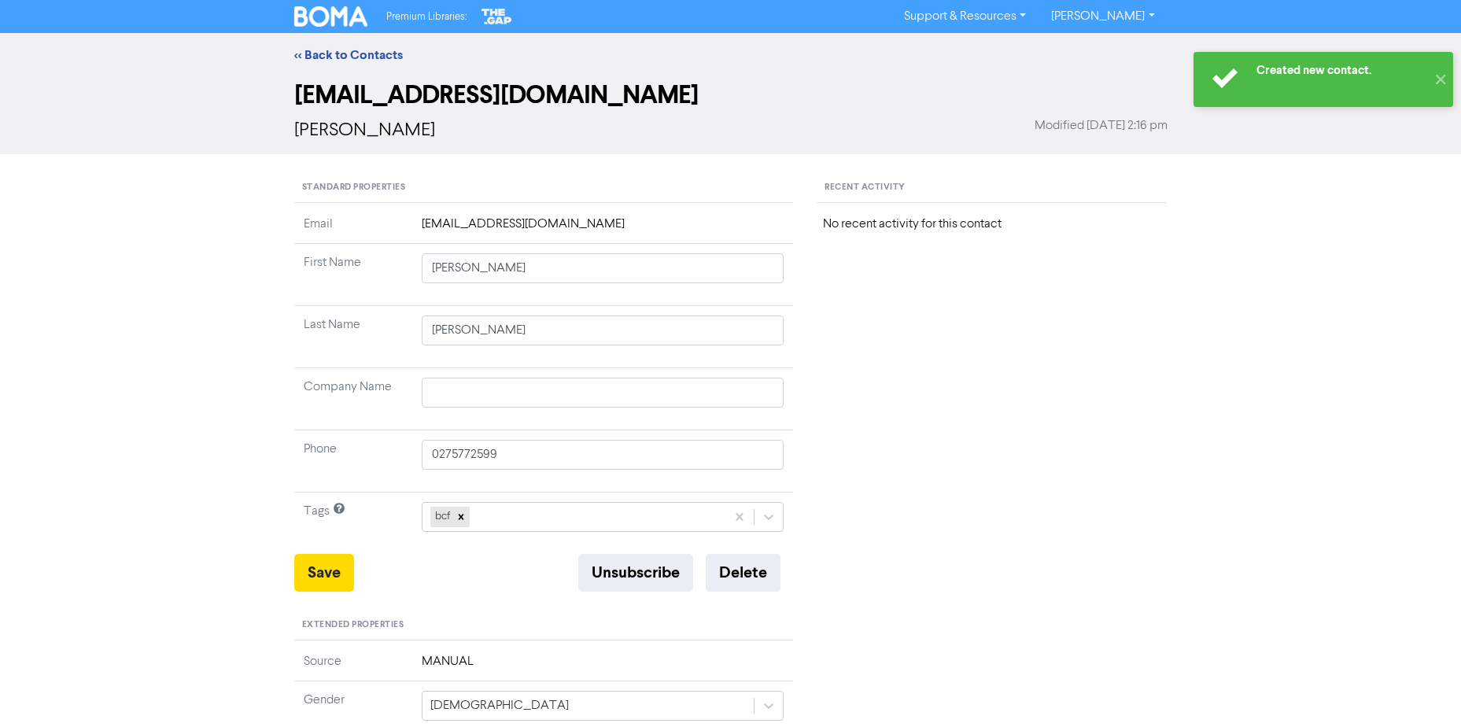
click at [327, 44] on div "<< Back to Contacts" at bounding box center [730, 55] width 1461 height 44
click at [212, 175] on div "<< Back to Contacts [EMAIL_ADDRESS][DOMAIN_NAME] [PERSON_NAME] Modified [DATE] …" at bounding box center [730, 597] width 1461 height 1128
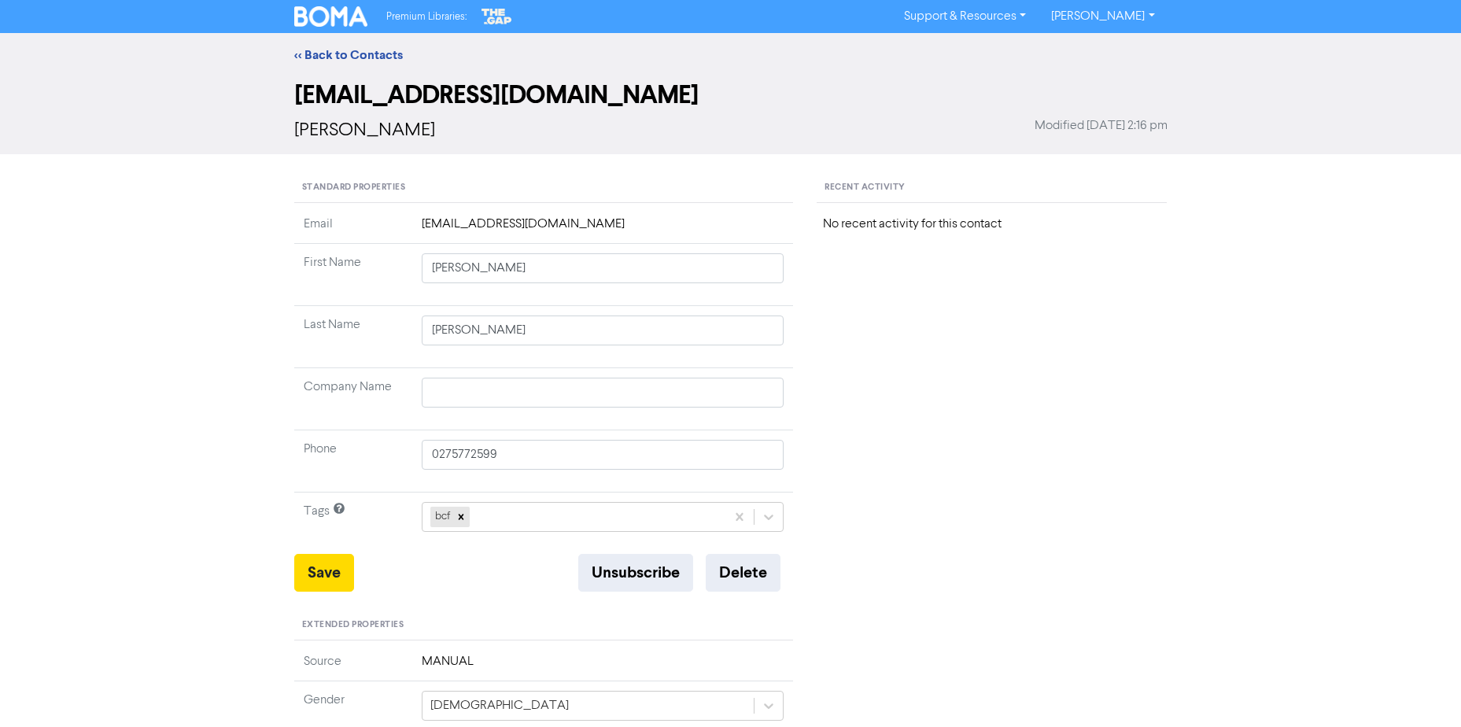
click at [334, 46] on div "<< Back to Contacts" at bounding box center [730, 55] width 897 height 19
click at [332, 54] on link "<< Back to Contacts" at bounding box center [348, 55] width 109 height 16
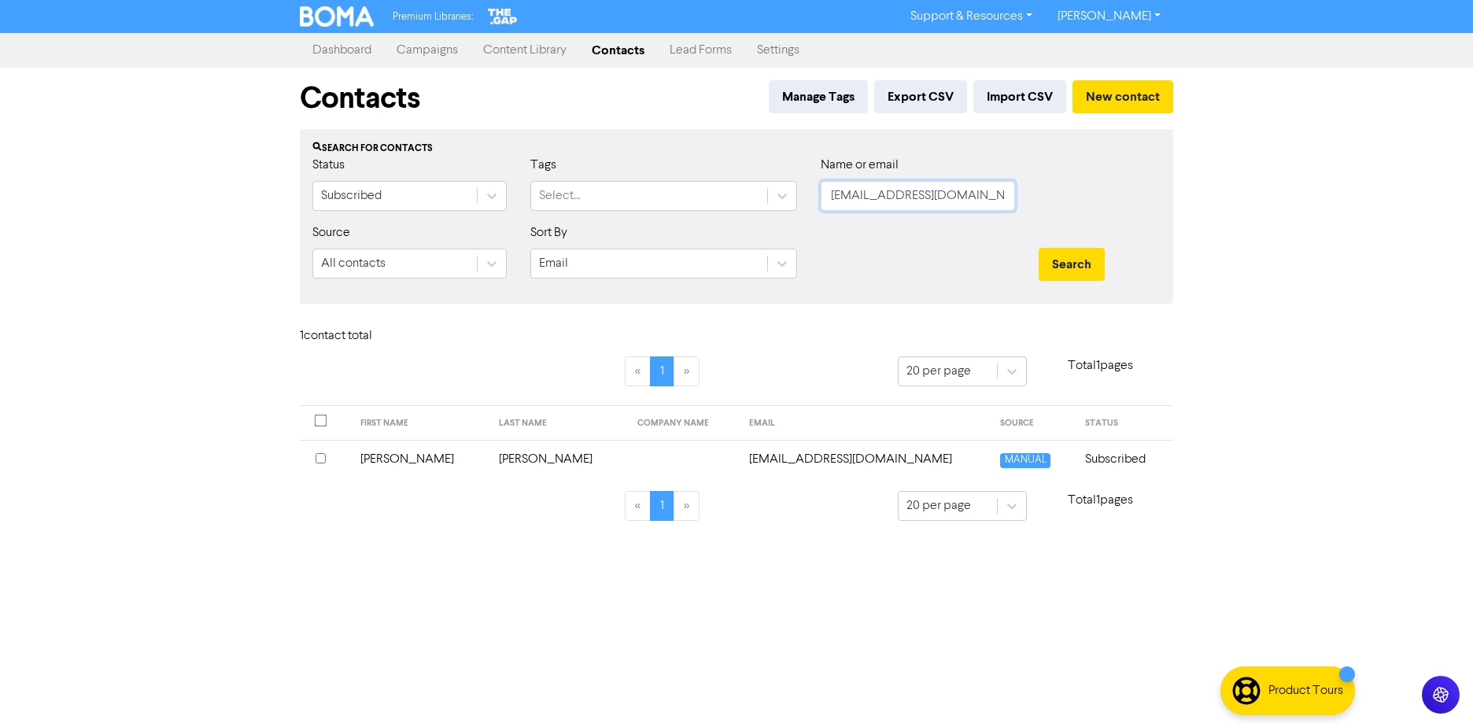
drag, startPoint x: 899, startPoint y: 204, endPoint x: 949, endPoint y: 203, distance: 50.4
click at [899, 204] on input "[EMAIL_ADDRESS][DOMAIN_NAME]" at bounding box center [918, 196] width 194 height 30
click at [813, 219] on div "Name or email [EMAIL_ADDRESS][DOMAIN_NAME]" at bounding box center [918, 190] width 218 height 68
paste input "[EMAIL_ADDRESS][DOMAIN_NAME]"
type input "[EMAIL_ADDRESS][DOMAIN_NAME]"
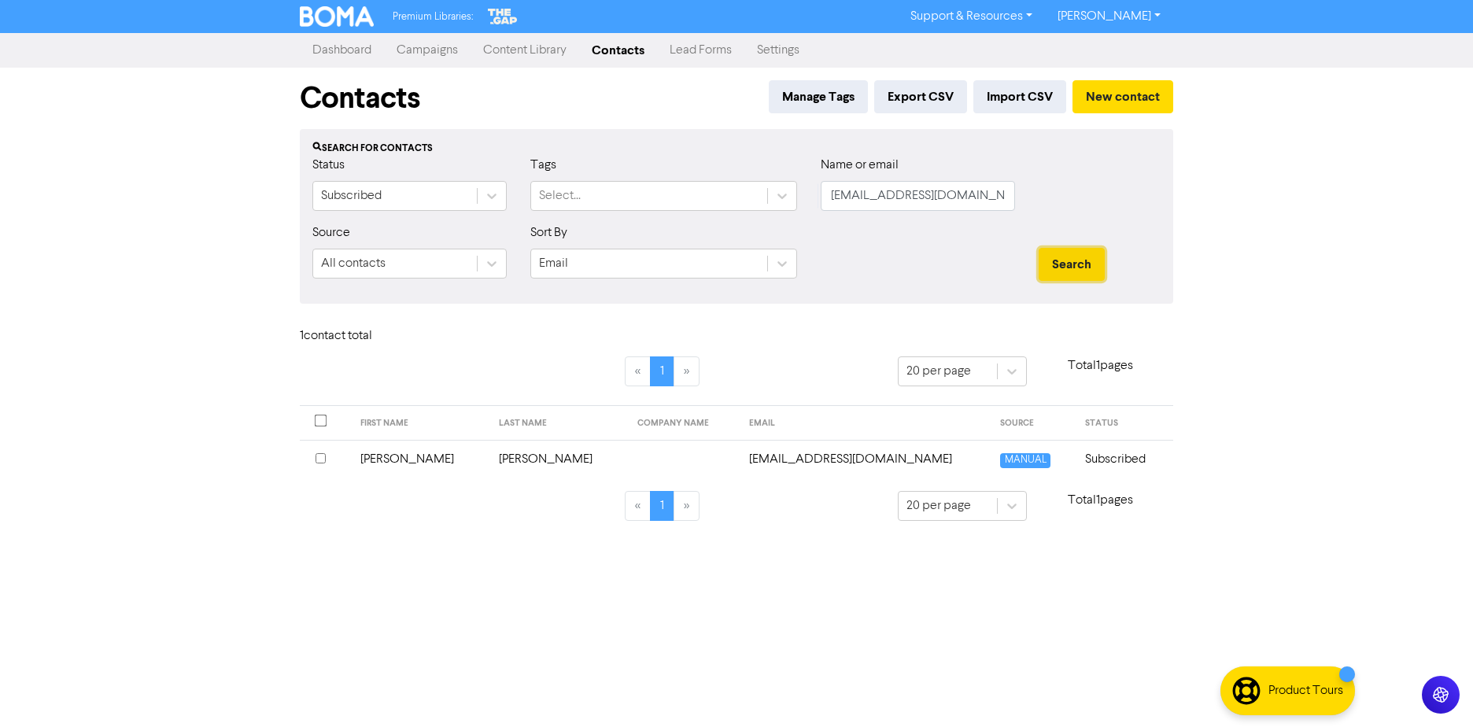
click at [1051, 260] on button "Search" at bounding box center [1072, 264] width 66 height 33
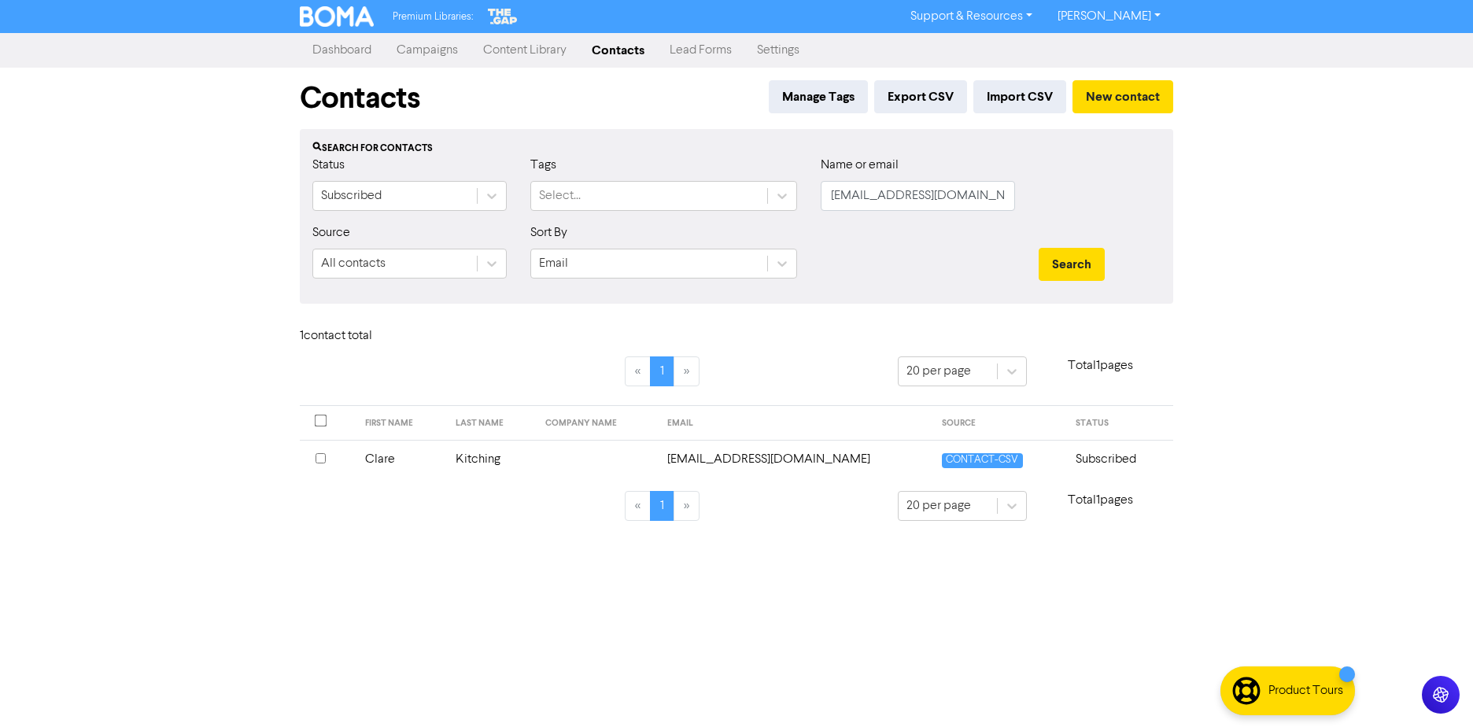
click at [486, 462] on td "Kitching" at bounding box center [491, 459] width 90 height 39
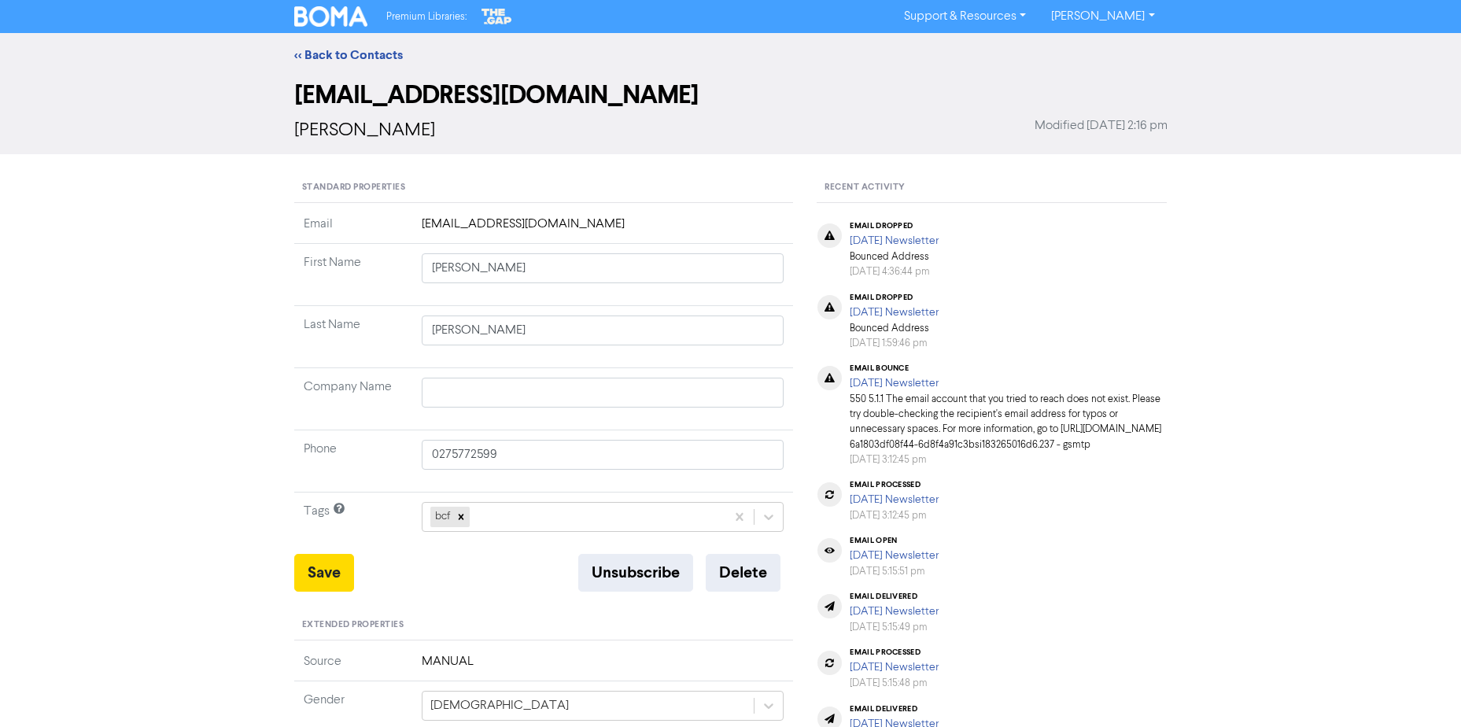
type input "Clare"
type input "Kitching"
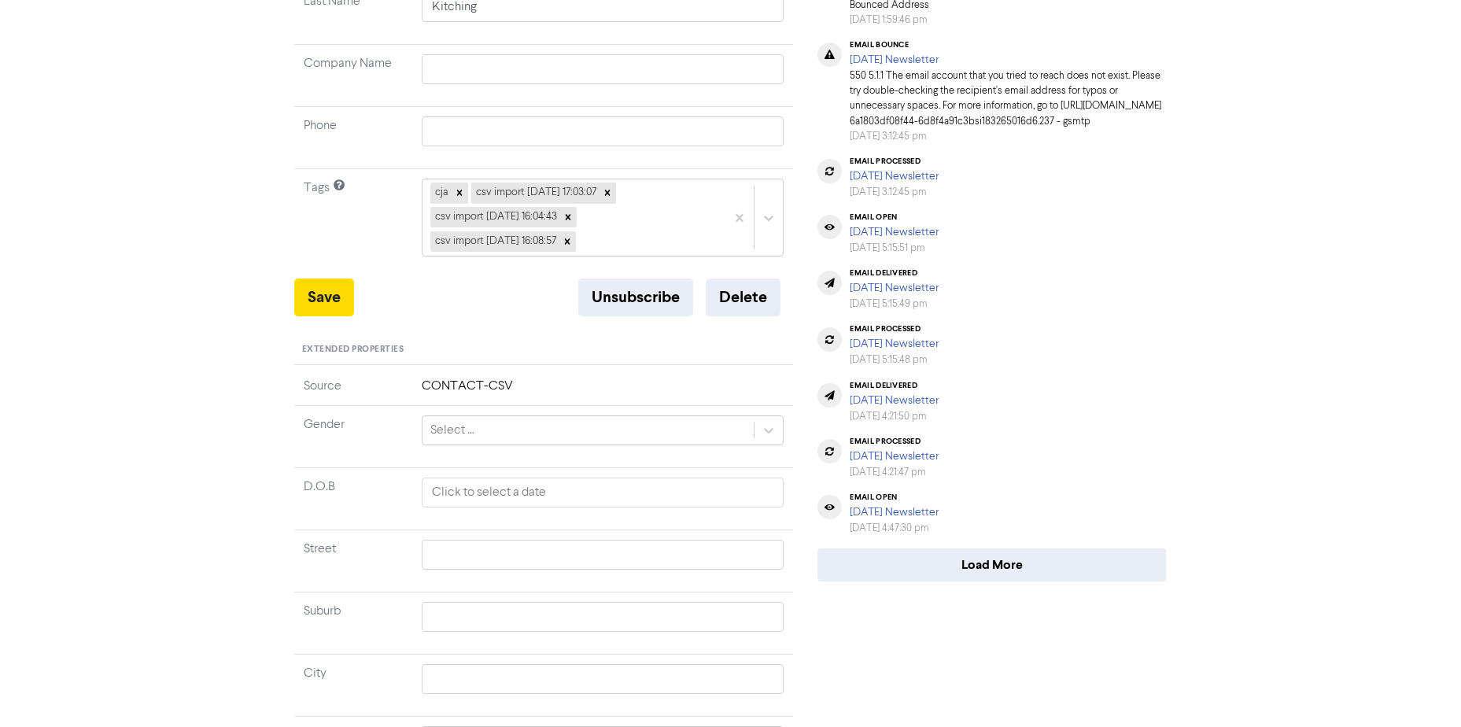
scroll to position [472, 0]
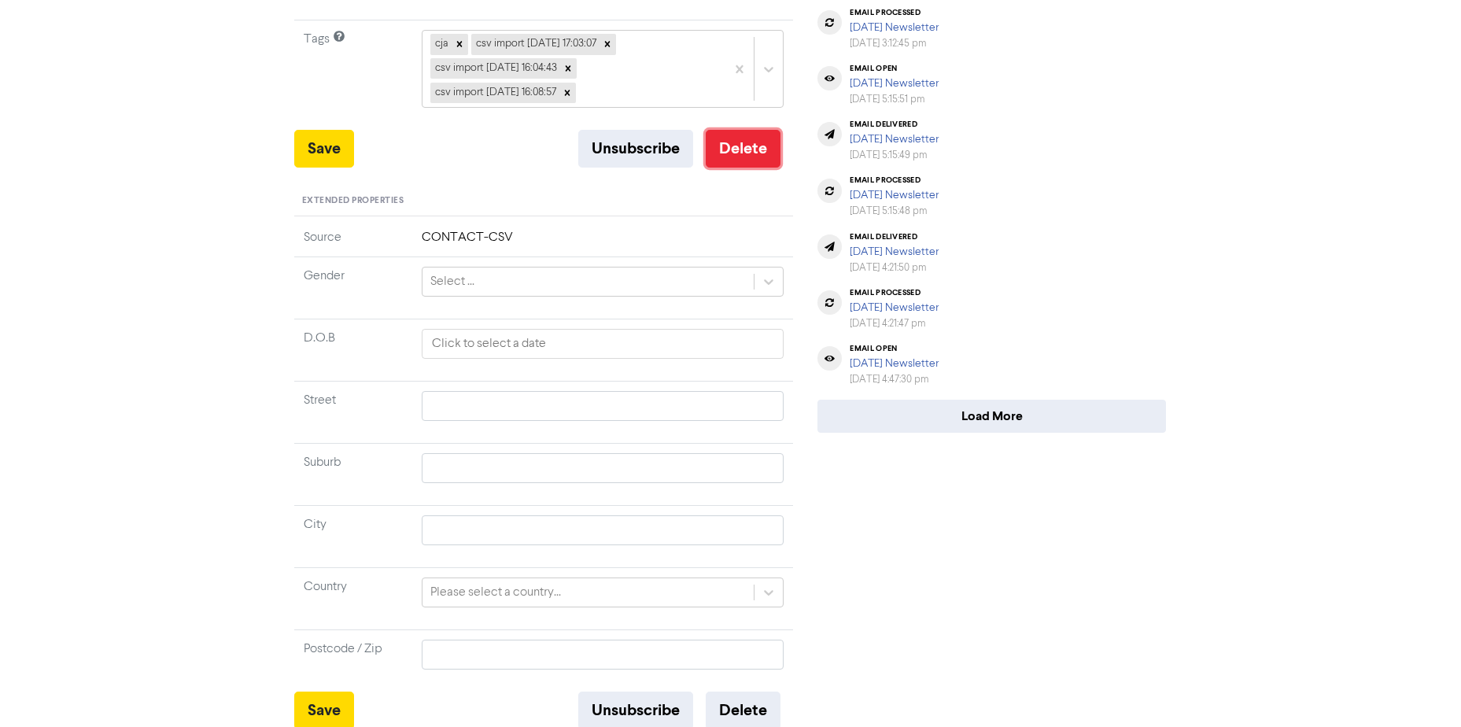
click at [751, 151] on button "Delete" at bounding box center [743, 149] width 75 height 38
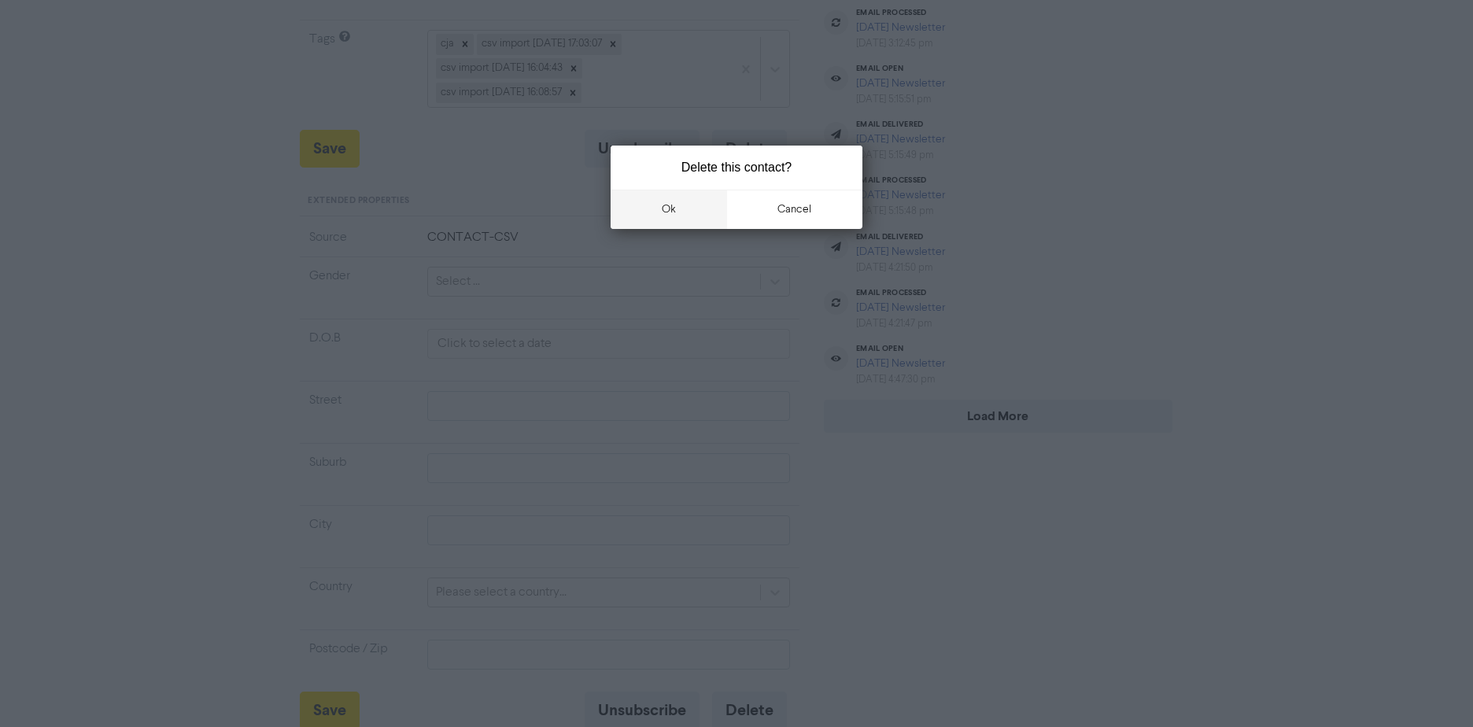
click at [722, 206] on button "ok" at bounding box center [669, 209] width 116 height 39
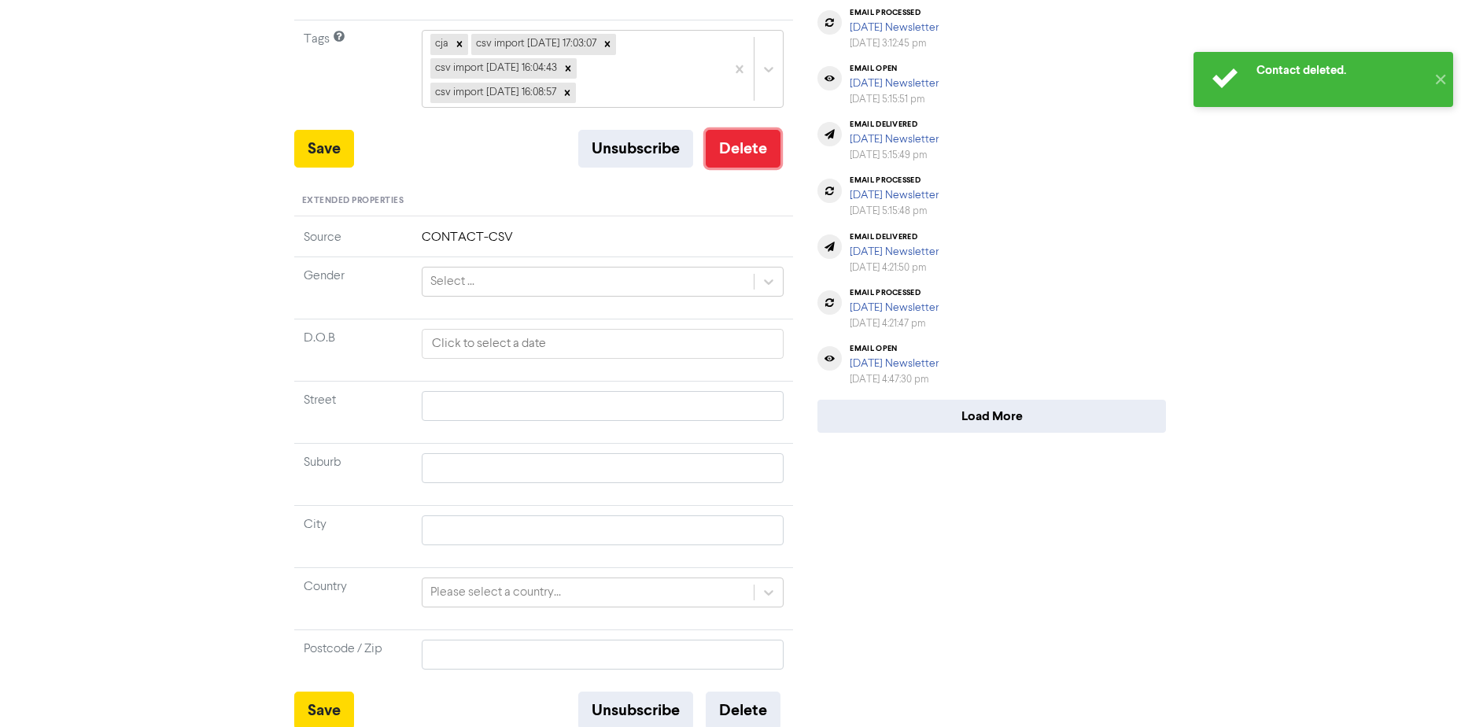
click at [718, 146] on button "Delete" at bounding box center [743, 149] width 75 height 38
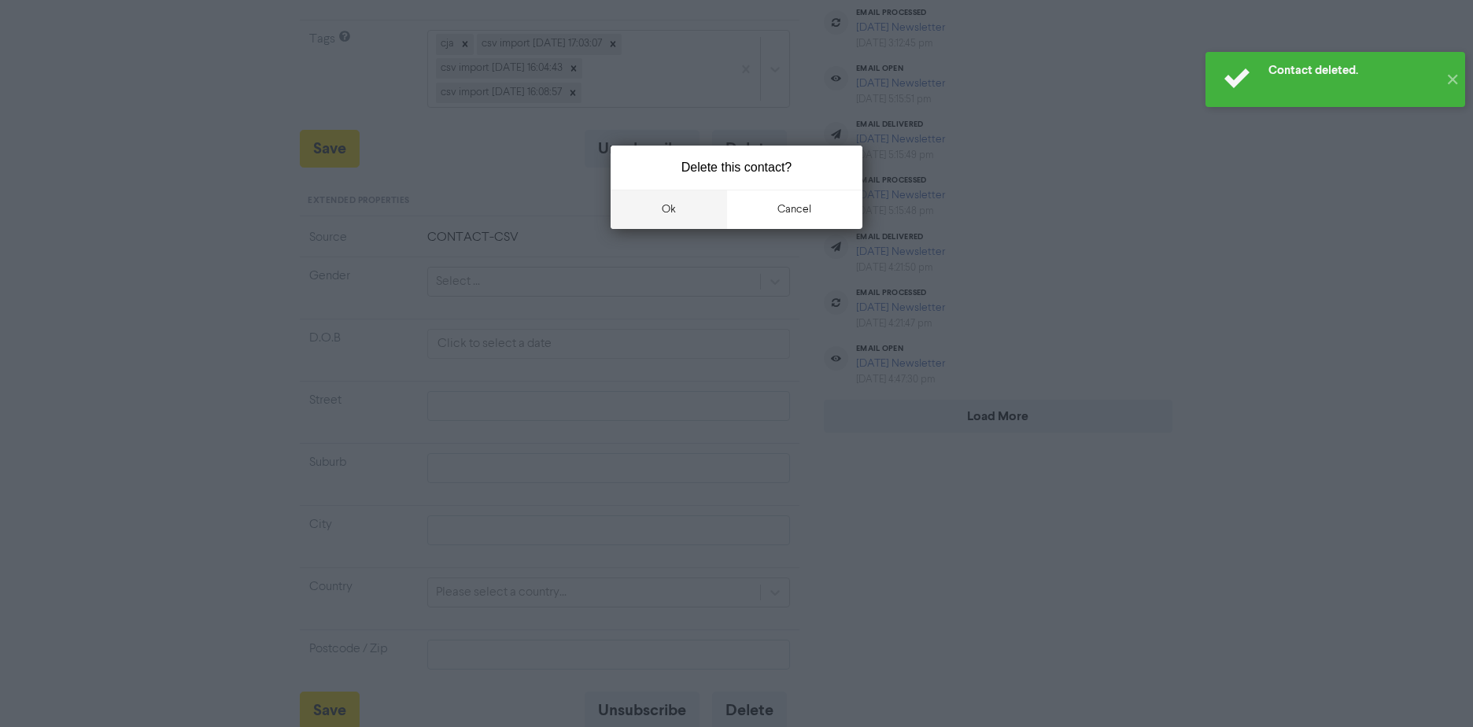
click at [657, 228] on button "ok" at bounding box center [669, 209] width 116 height 39
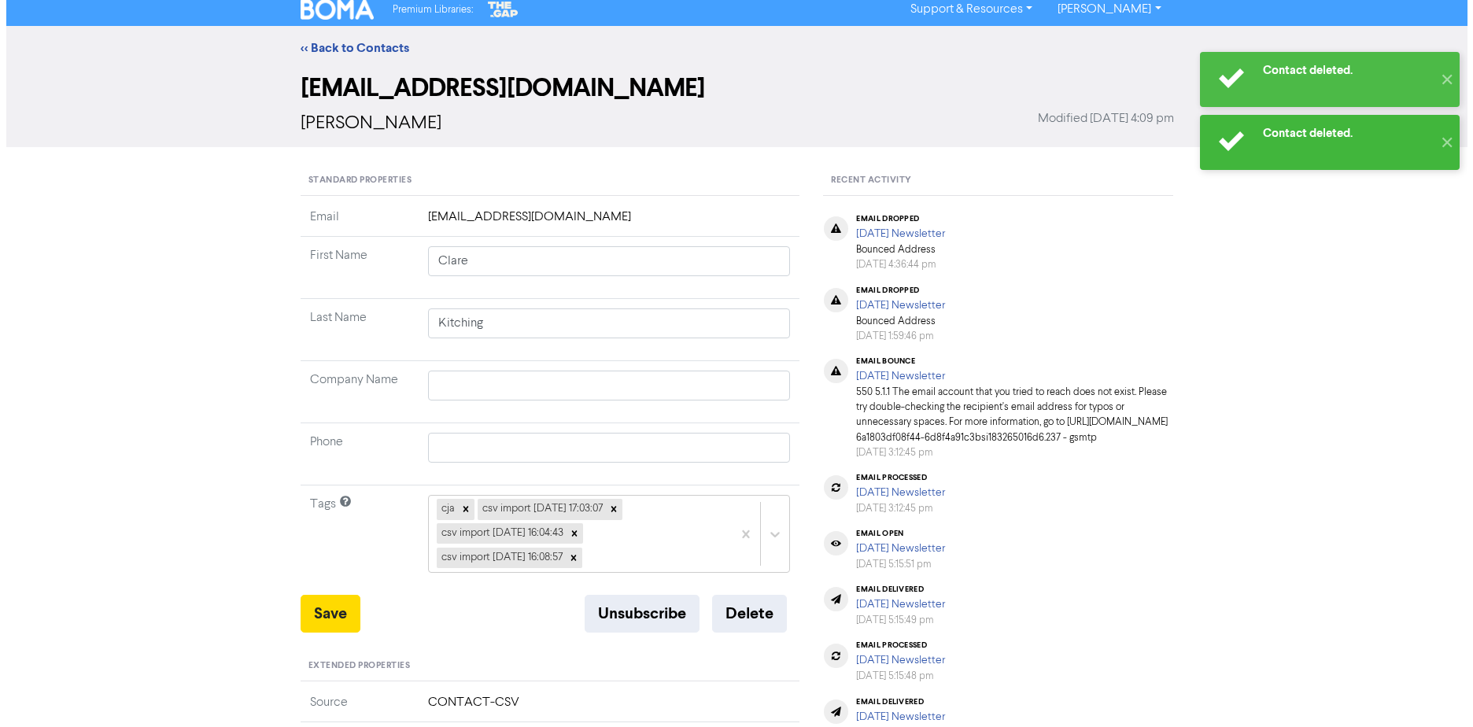
scroll to position [0, 0]
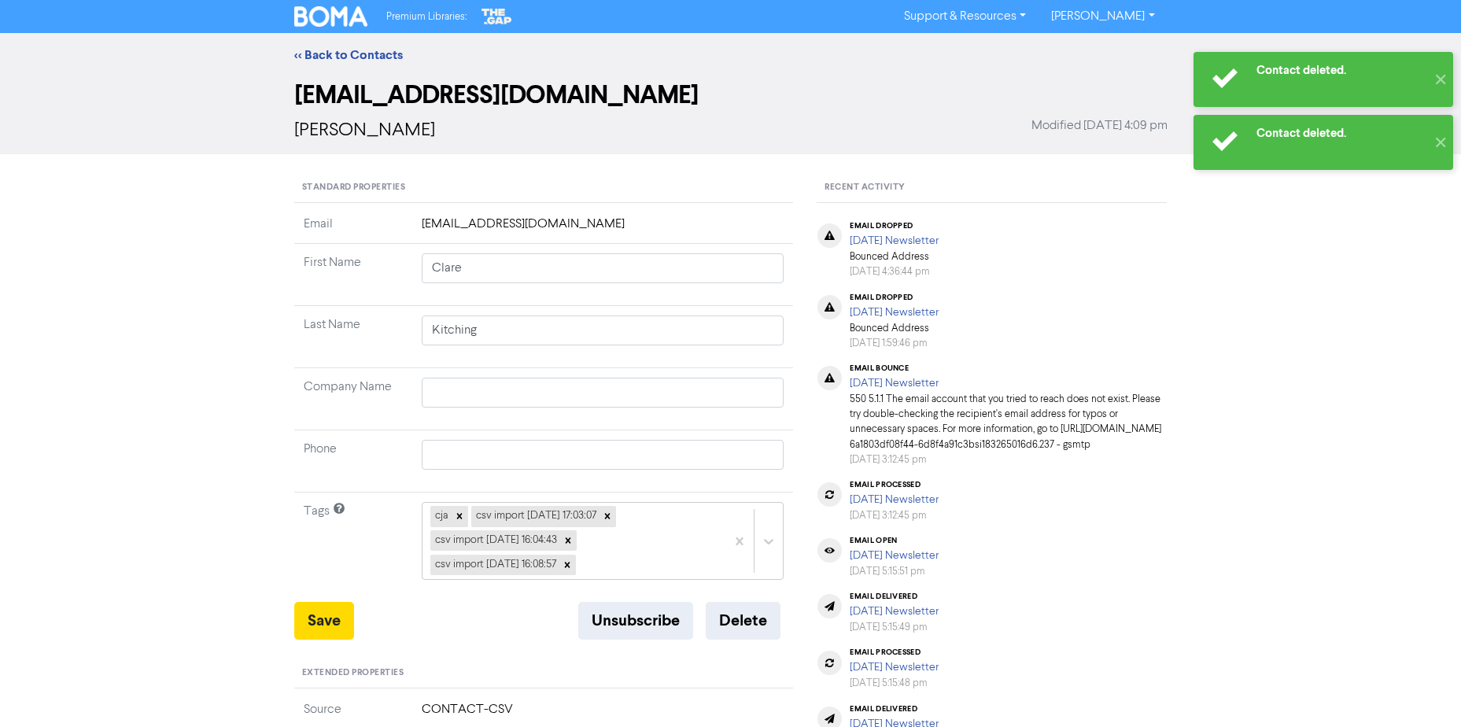
click at [318, 42] on div "<< Back to Contacts" at bounding box center [730, 55] width 1461 height 44
click at [317, 52] on link "<< Back to Contacts" at bounding box center [348, 55] width 109 height 16
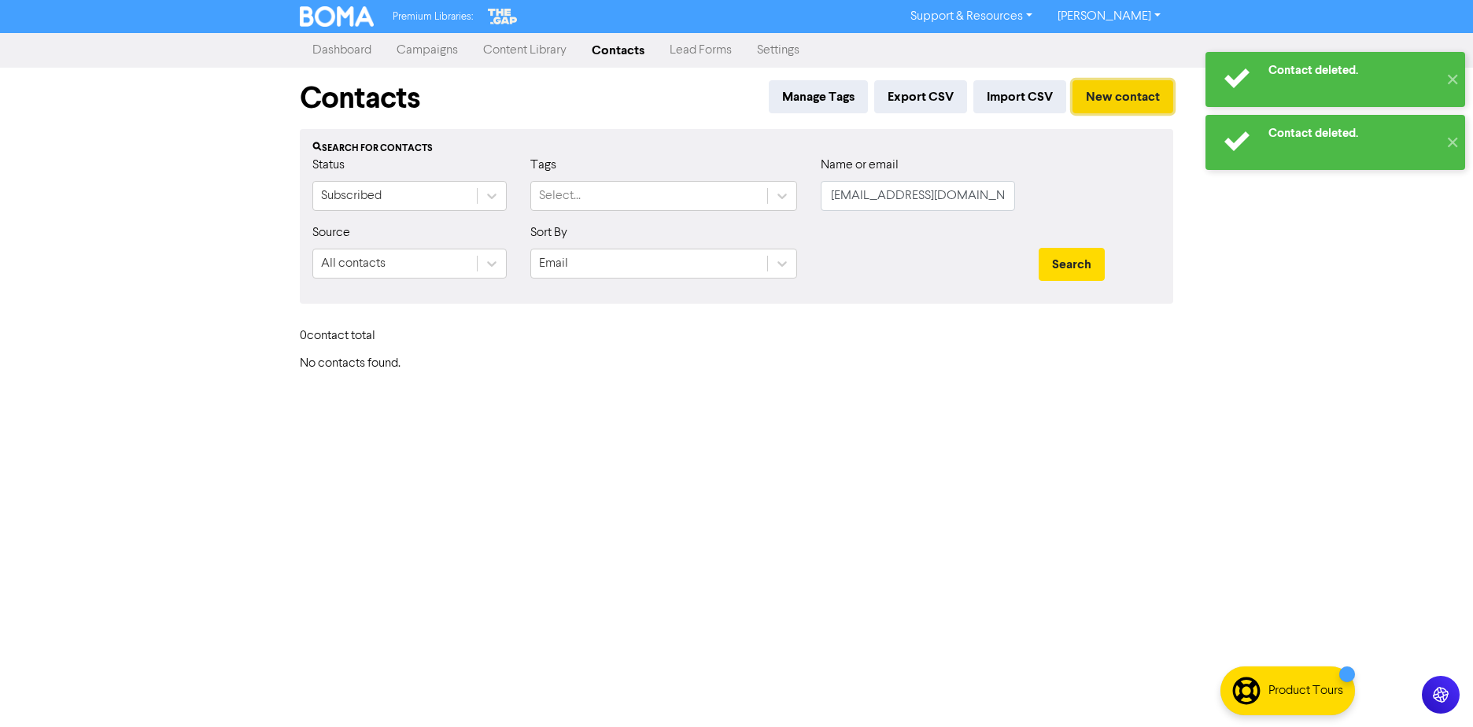
click at [1103, 98] on button "New contact" at bounding box center [1123, 96] width 101 height 33
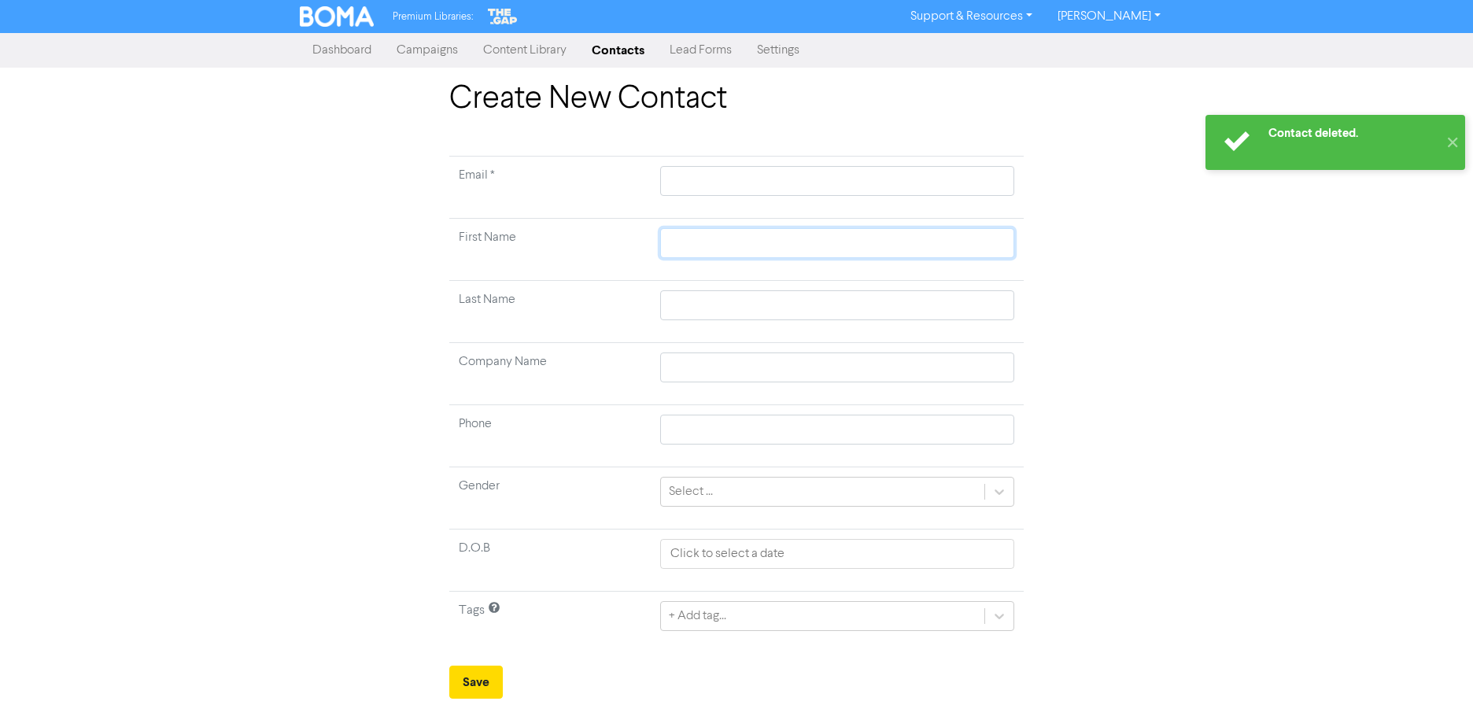
click at [721, 233] on input "text" at bounding box center [837, 243] width 354 height 30
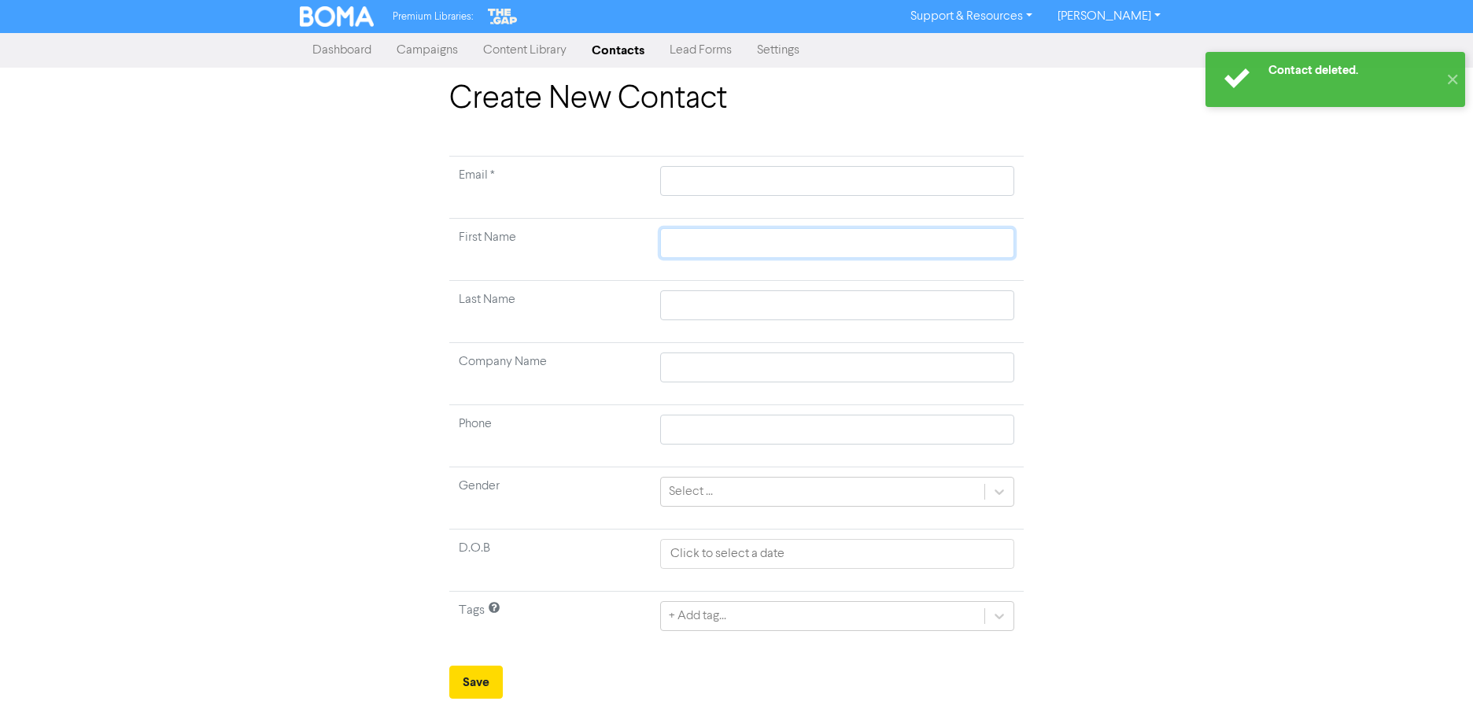
click at [719, 247] on input "text" at bounding box center [837, 243] width 354 height 30
paste input "[PERSON_NAME] [PERSON_NAME]"
type input "[PERSON_NAME] [PERSON_NAME]"
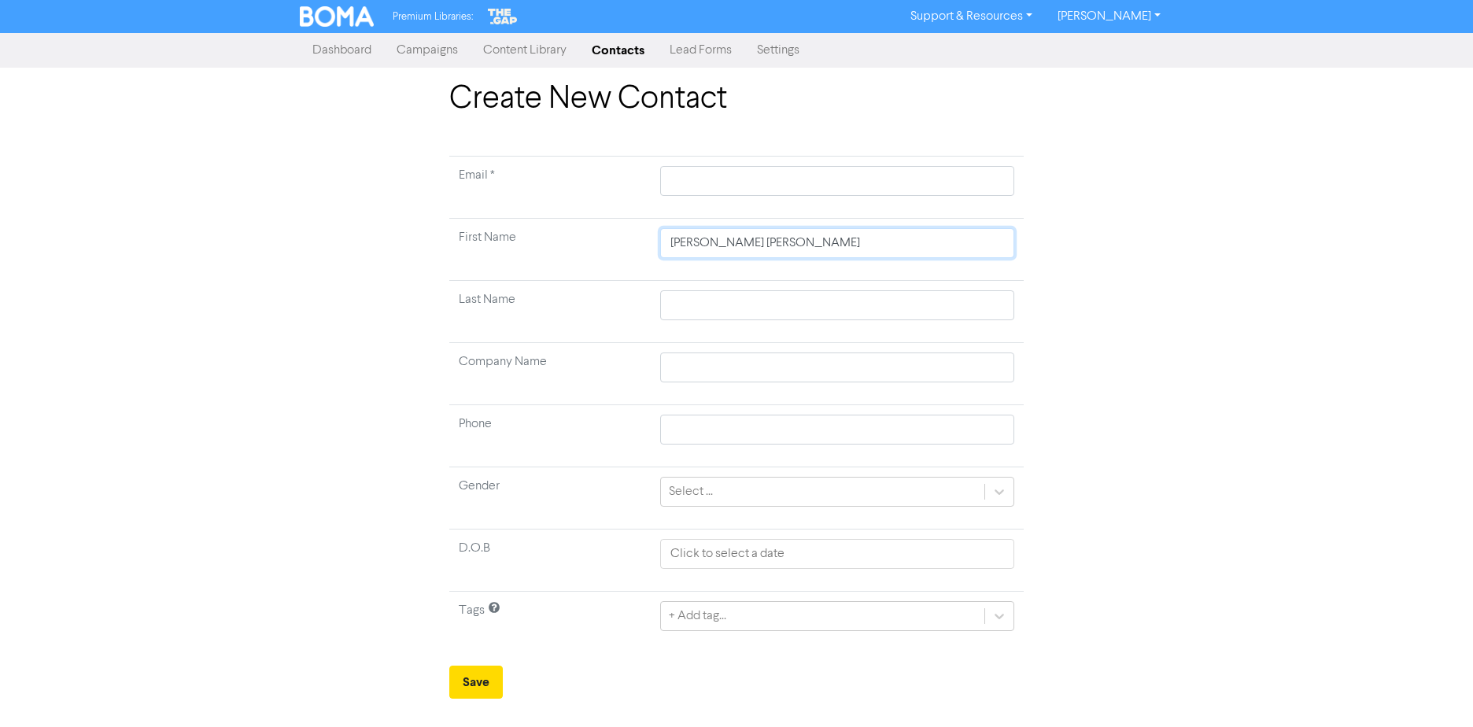
click at [726, 243] on input "[PERSON_NAME] [PERSON_NAME]" at bounding box center [837, 243] width 354 height 30
type input "[PERSON_NAME]"
click at [750, 248] on input "[PERSON_NAME]" at bounding box center [837, 243] width 354 height 30
click at [733, 243] on input "[PERSON_NAME]" at bounding box center [837, 243] width 354 height 30
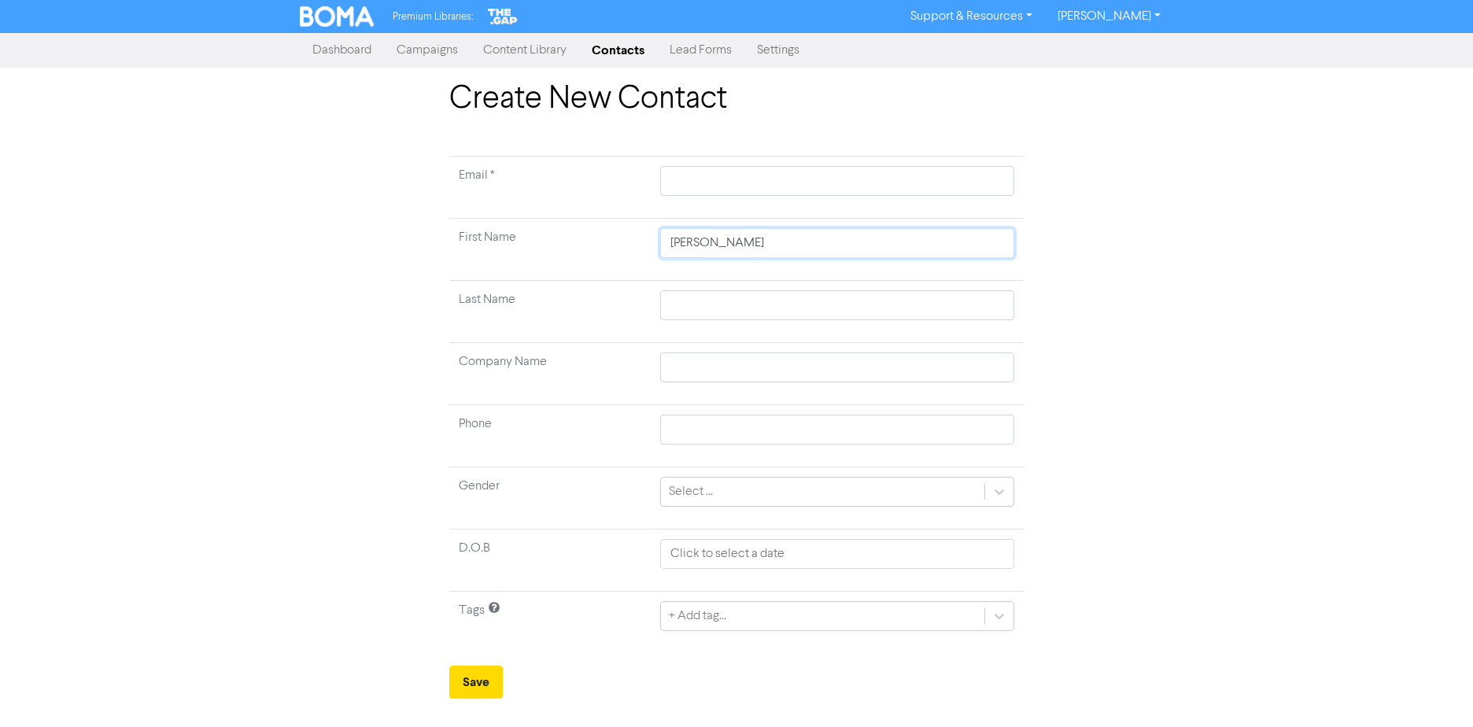
click at [733, 243] on input "[PERSON_NAME]" at bounding box center [837, 243] width 354 height 30
type input "Clare"
drag, startPoint x: 703, startPoint y: 290, endPoint x: 703, endPoint y: 300, distance: 9.4
click at [703, 290] on input "text" at bounding box center [837, 305] width 354 height 30
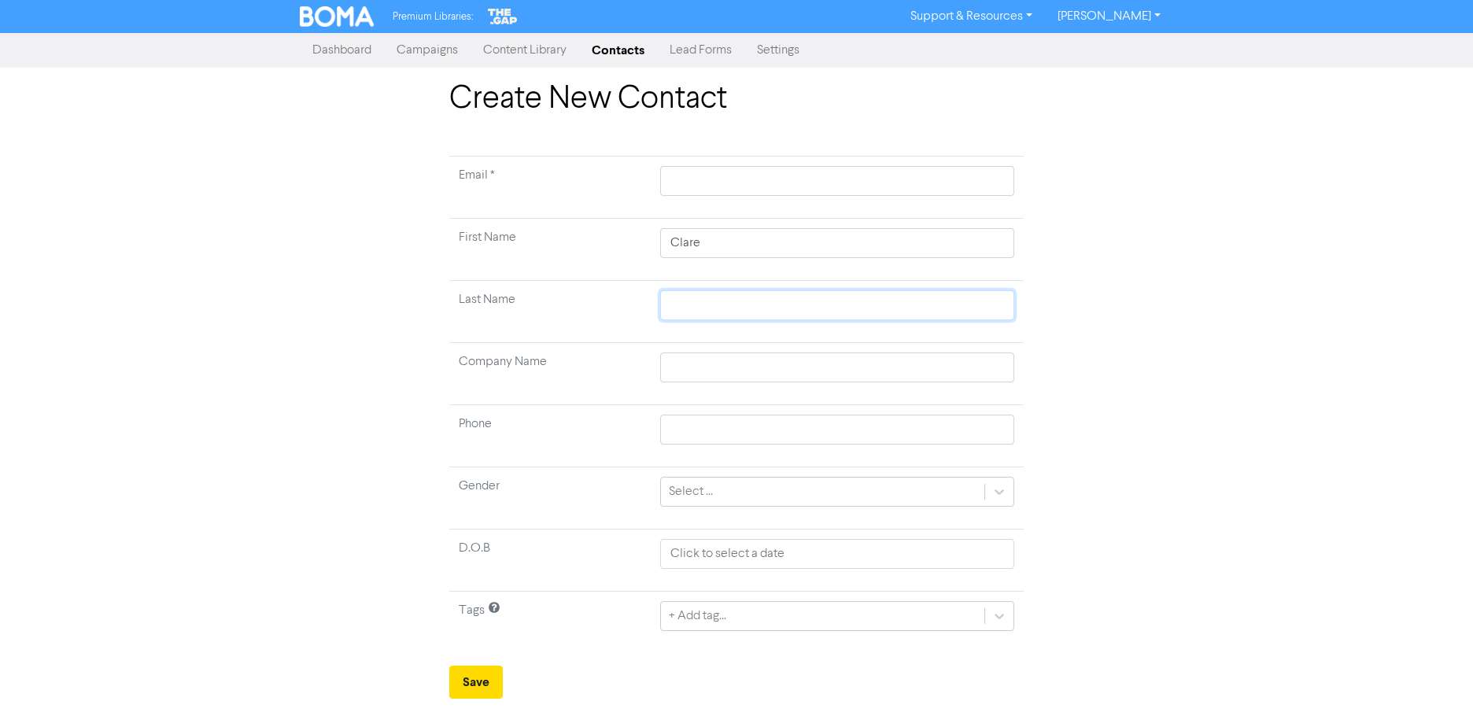
paste input "Kitching"
type input "Kitching"
click at [707, 172] on input "text" at bounding box center [837, 181] width 354 height 30
paste input "[EMAIL_ADDRESS][DOMAIN_NAME]"
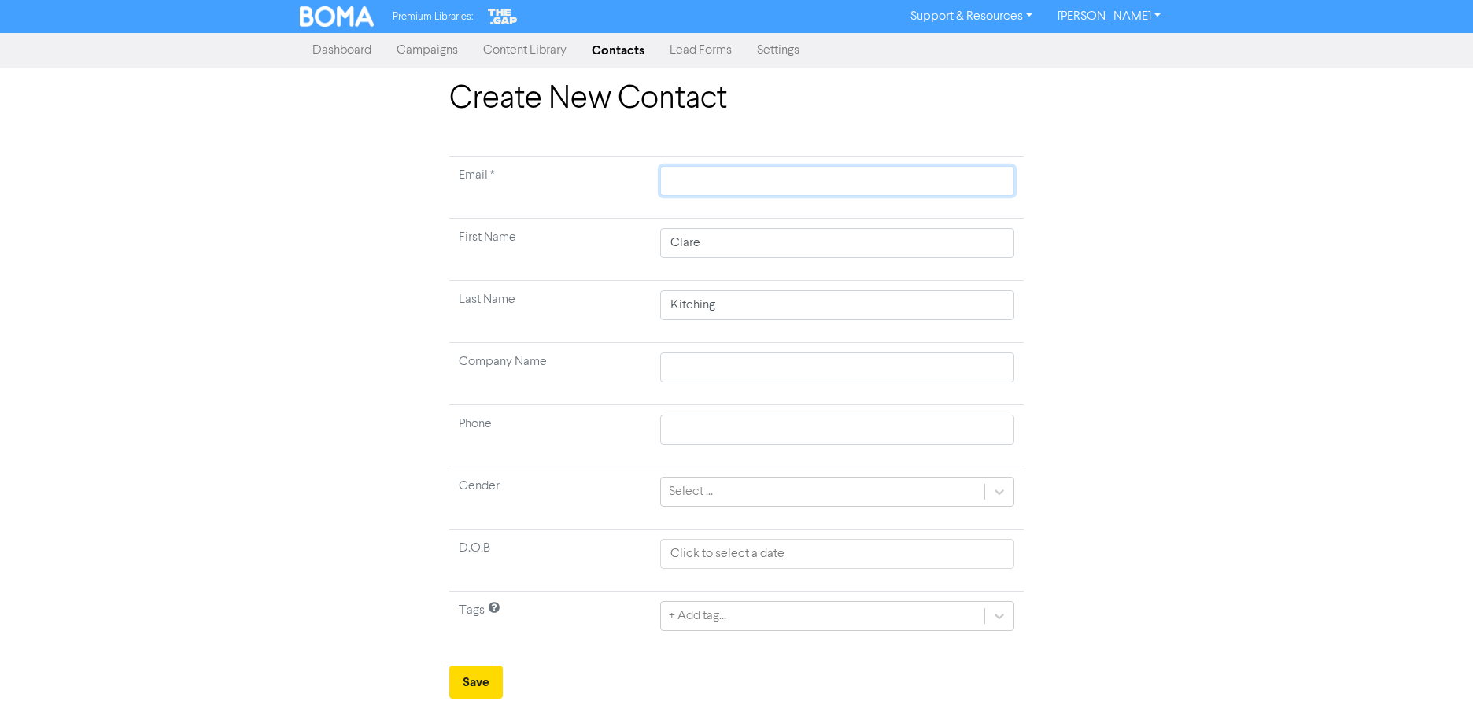
type input "[EMAIL_ADDRESS][DOMAIN_NAME]"
click at [724, 489] on div "Select ..." at bounding box center [822, 492] width 323 height 28
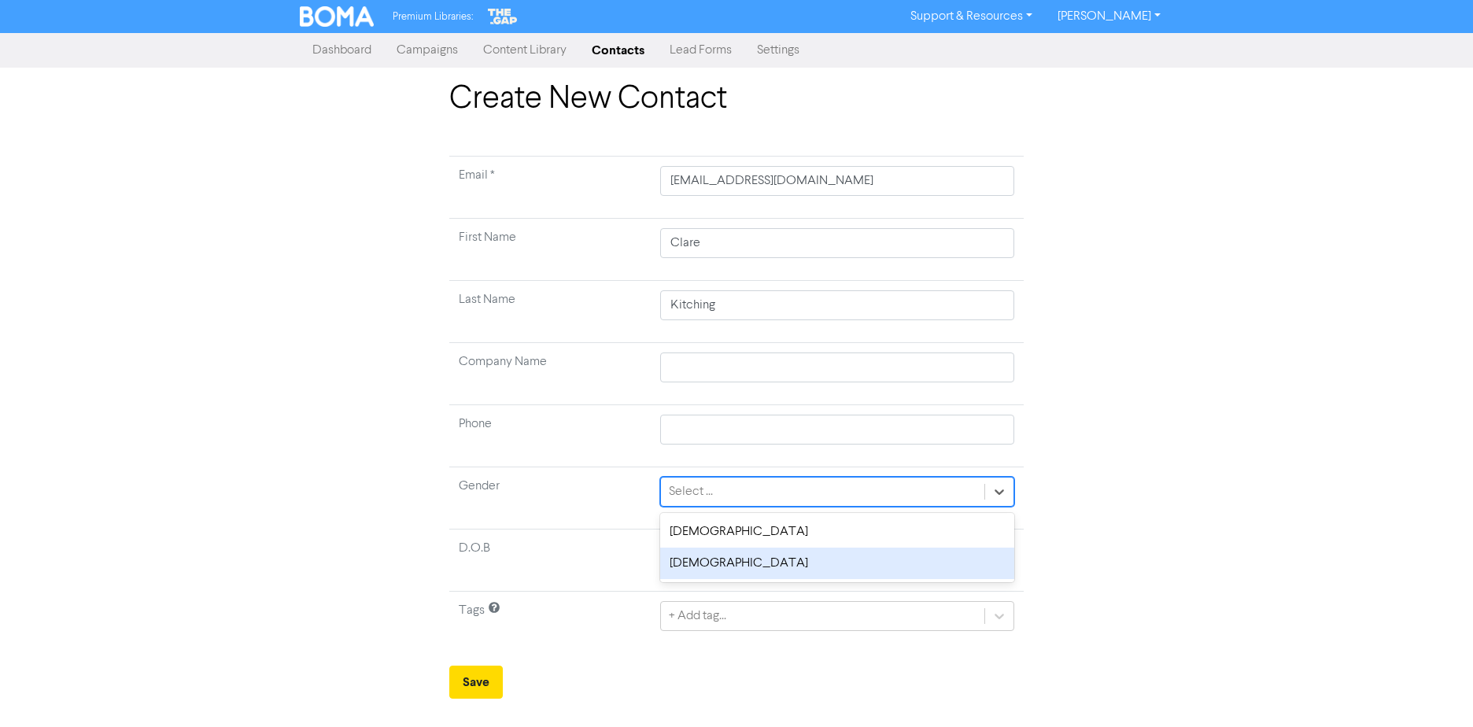
click at [711, 561] on div "[DEMOGRAPHIC_DATA]" at bounding box center [837, 563] width 354 height 31
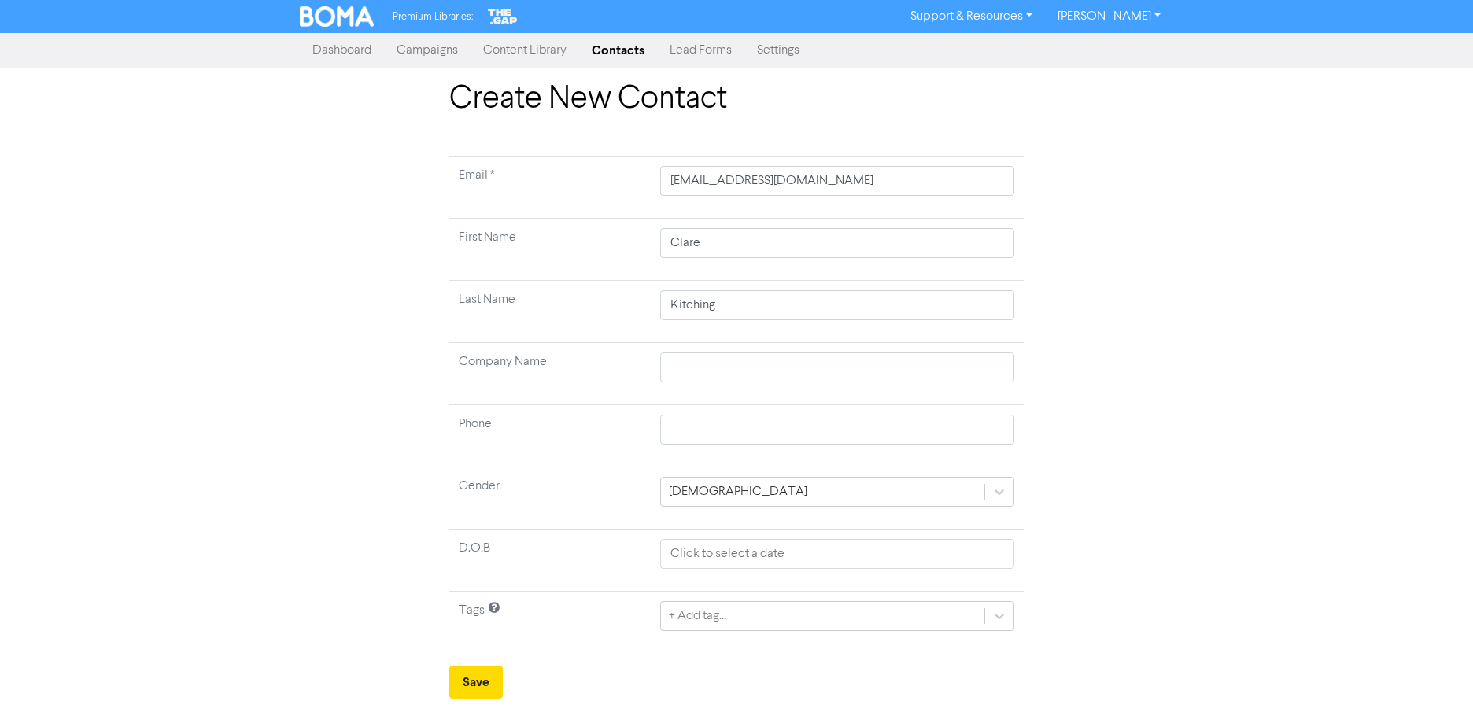
click at [267, 499] on div "Create New Contact Email * [EMAIL_ADDRESS][DOMAIN_NAME] First Name [PERSON_NAME…" at bounding box center [736, 389] width 1473 height 619
click at [776, 617] on div "+ Add tag..." at bounding box center [837, 616] width 354 height 30
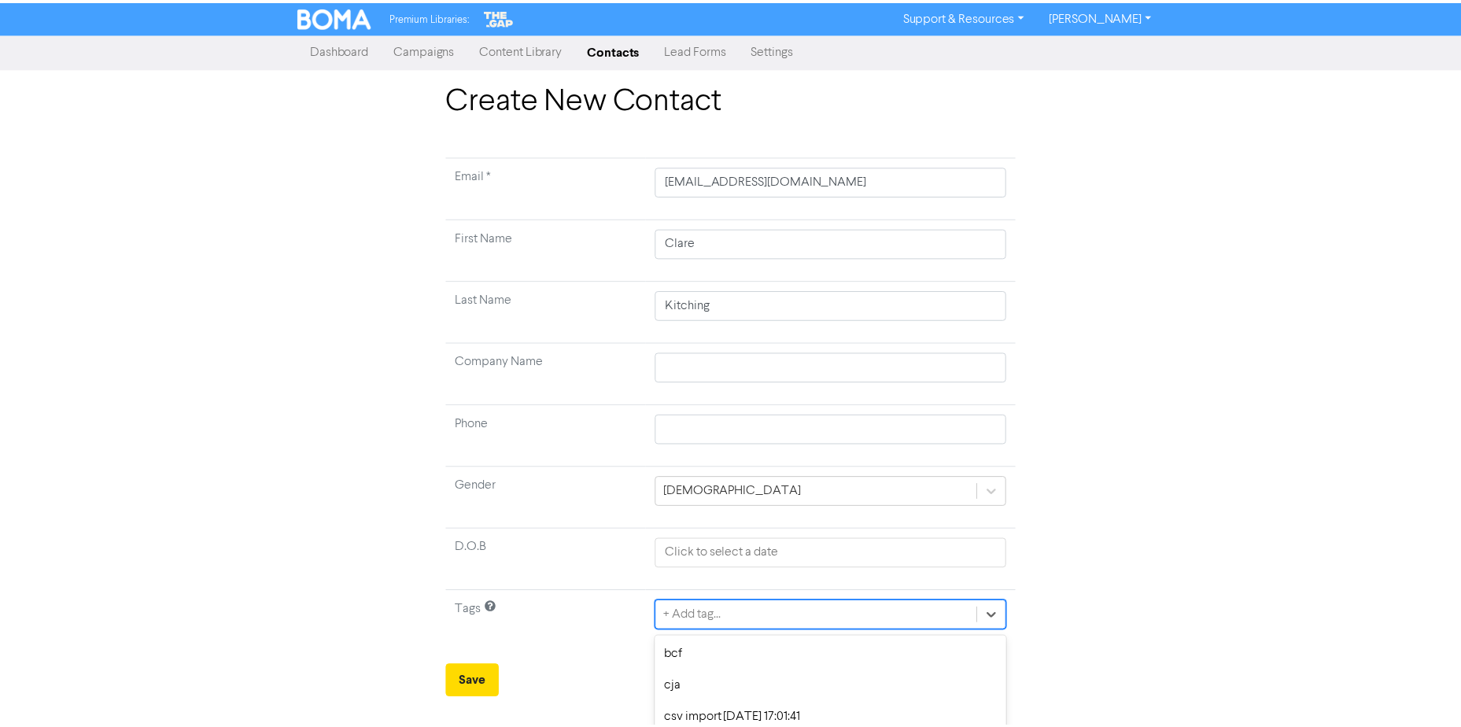
scroll to position [146, 0]
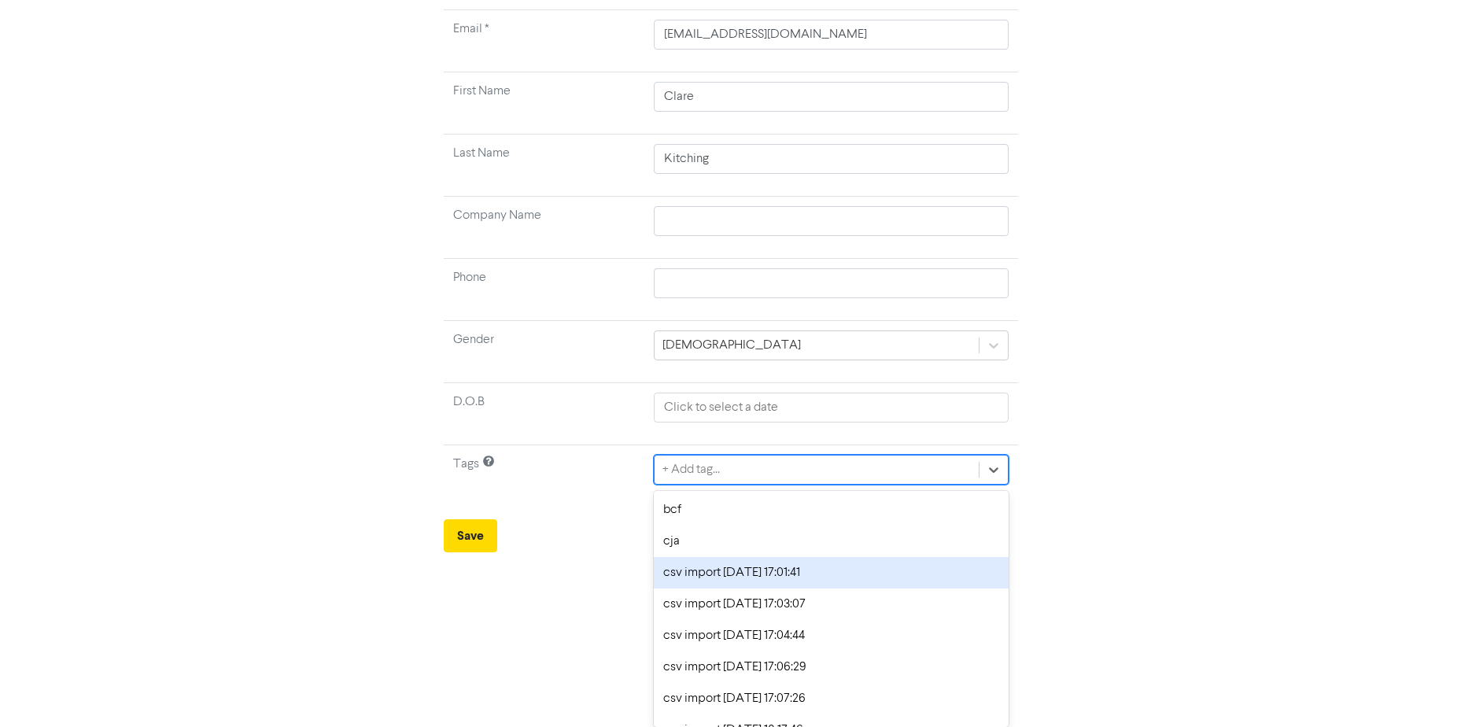
type input "c"
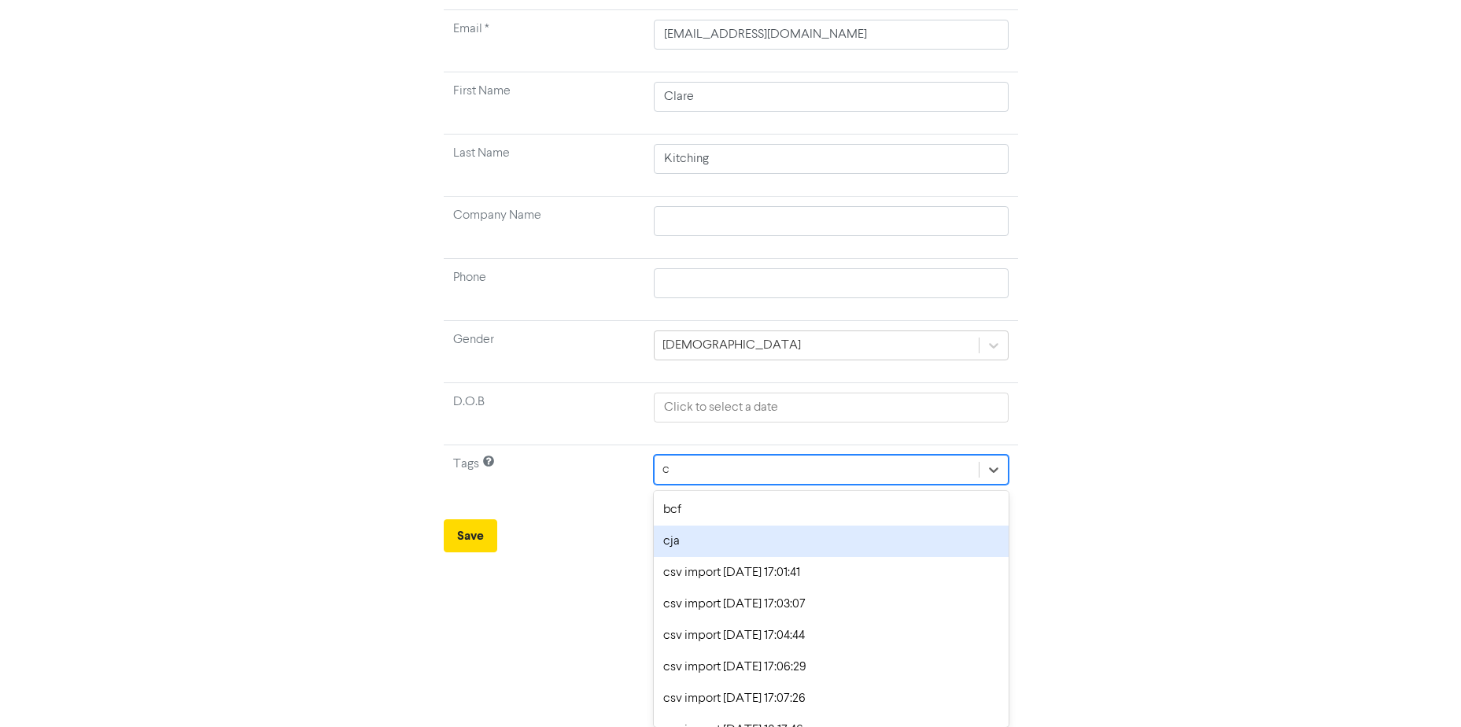
click at [726, 551] on div "cja" at bounding box center [831, 541] width 354 height 31
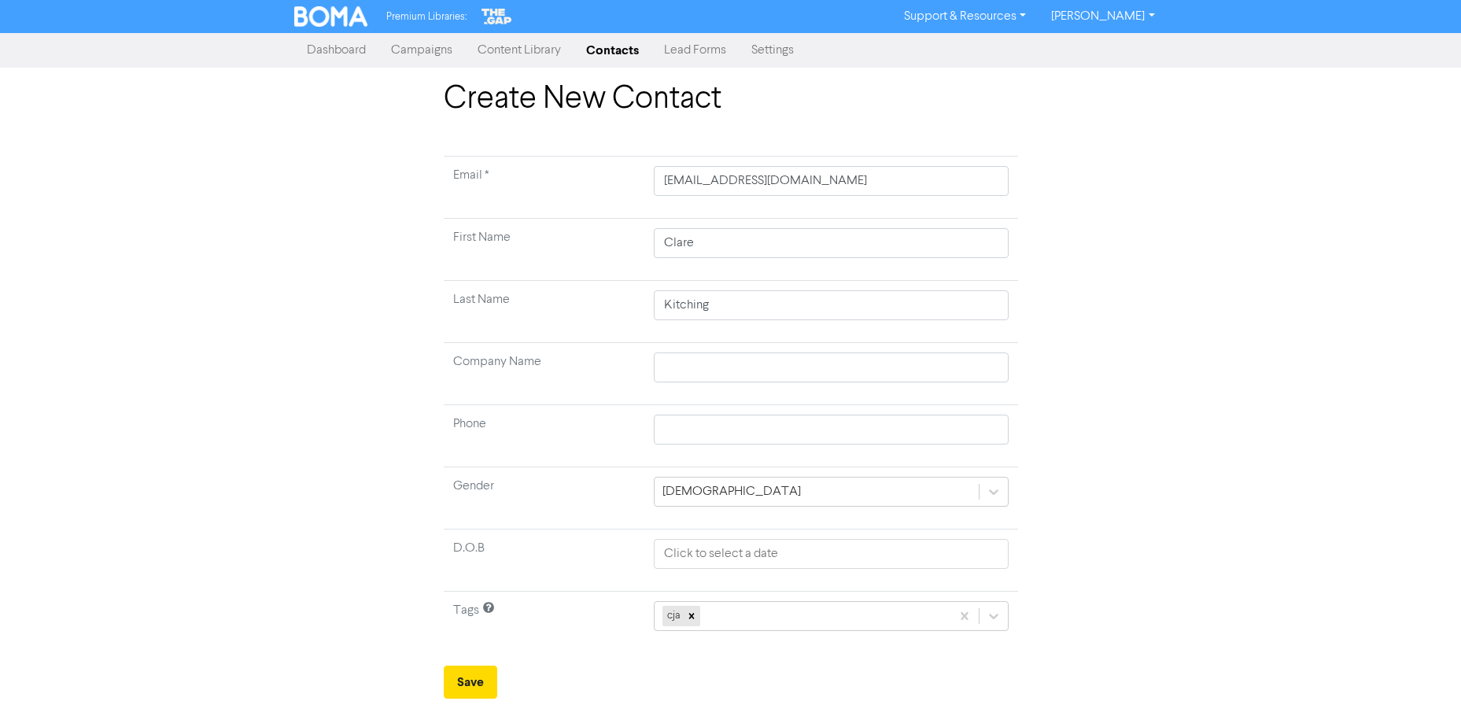
scroll to position [0, 0]
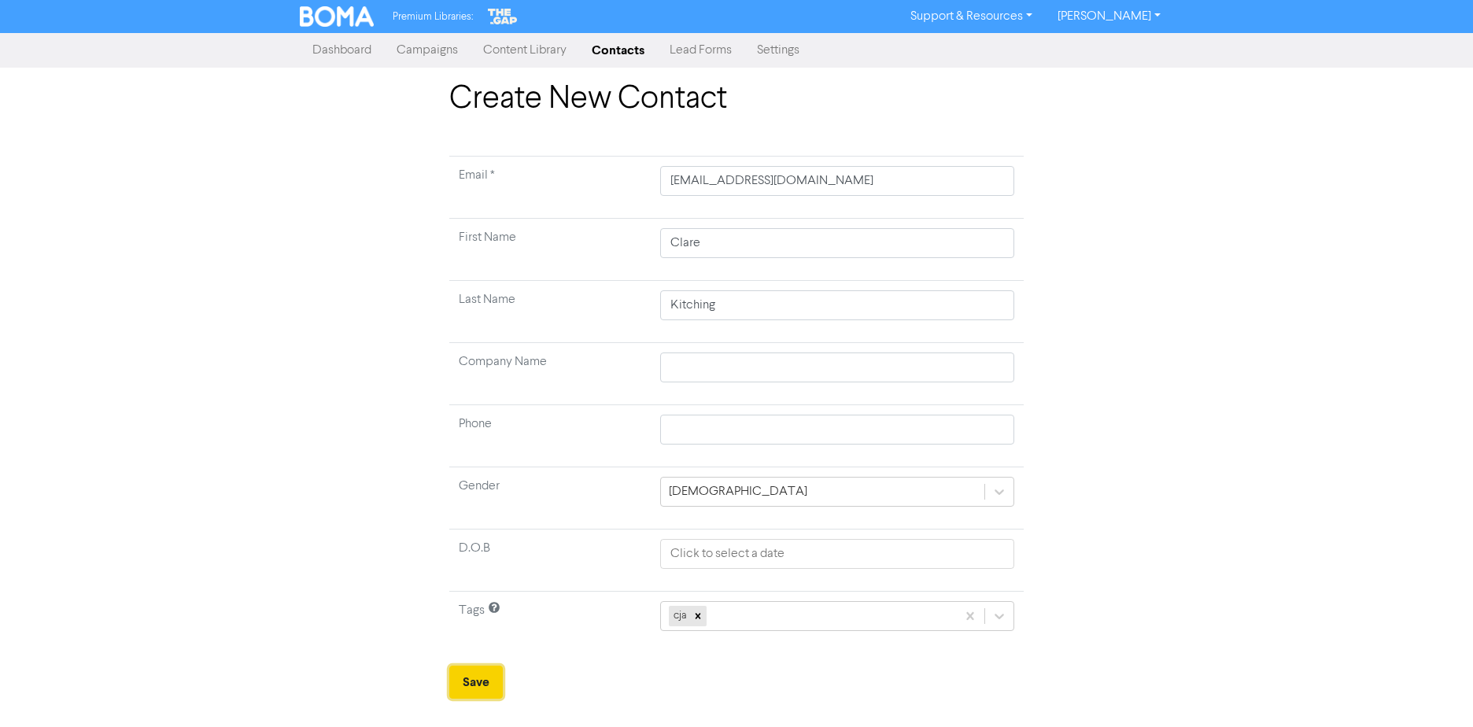
click at [473, 674] on button "Save" at bounding box center [476, 682] width 54 height 33
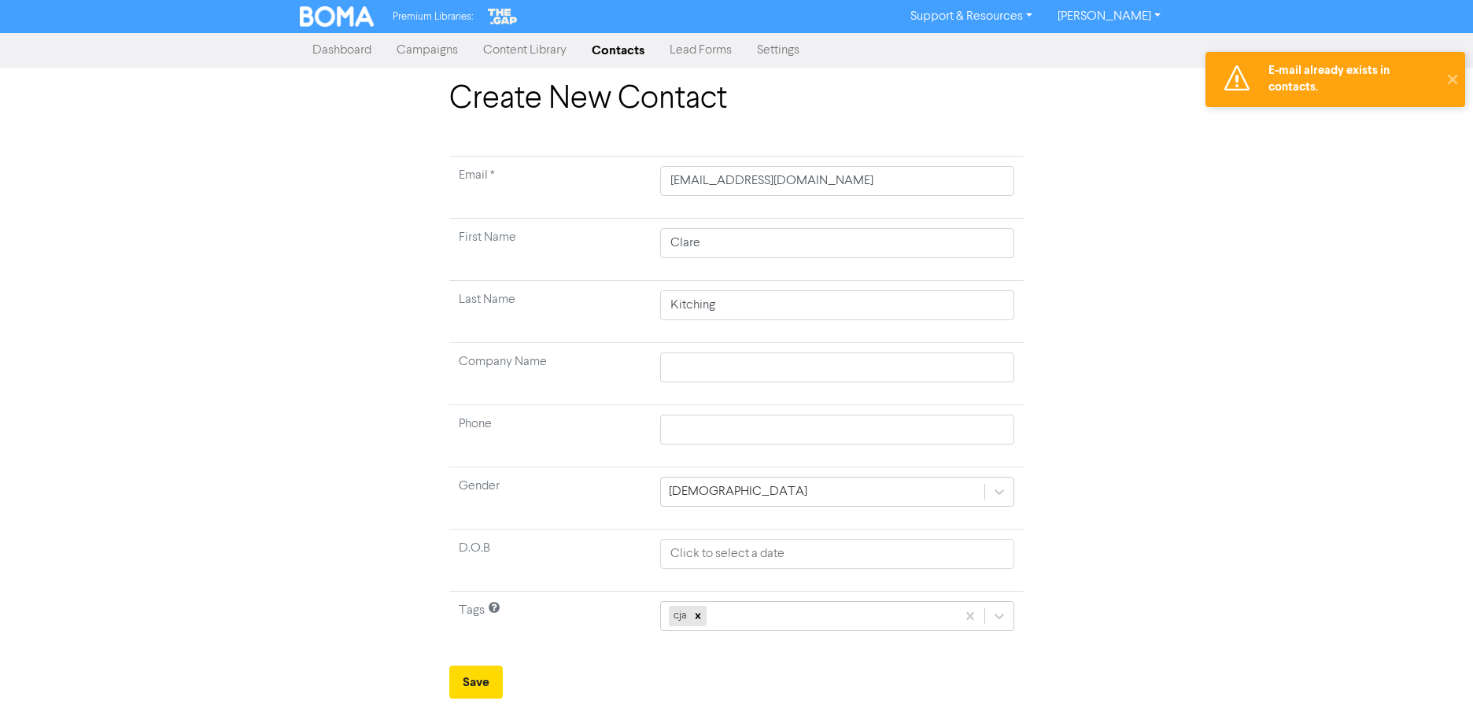
click at [242, 605] on div "Create New Contact Email * [EMAIL_ADDRESS][DOMAIN_NAME] First Name [PERSON_NAME…" at bounding box center [736, 389] width 1473 height 619
click at [334, 57] on link "Dashboard" at bounding box center [342, 50] width 84 height 31
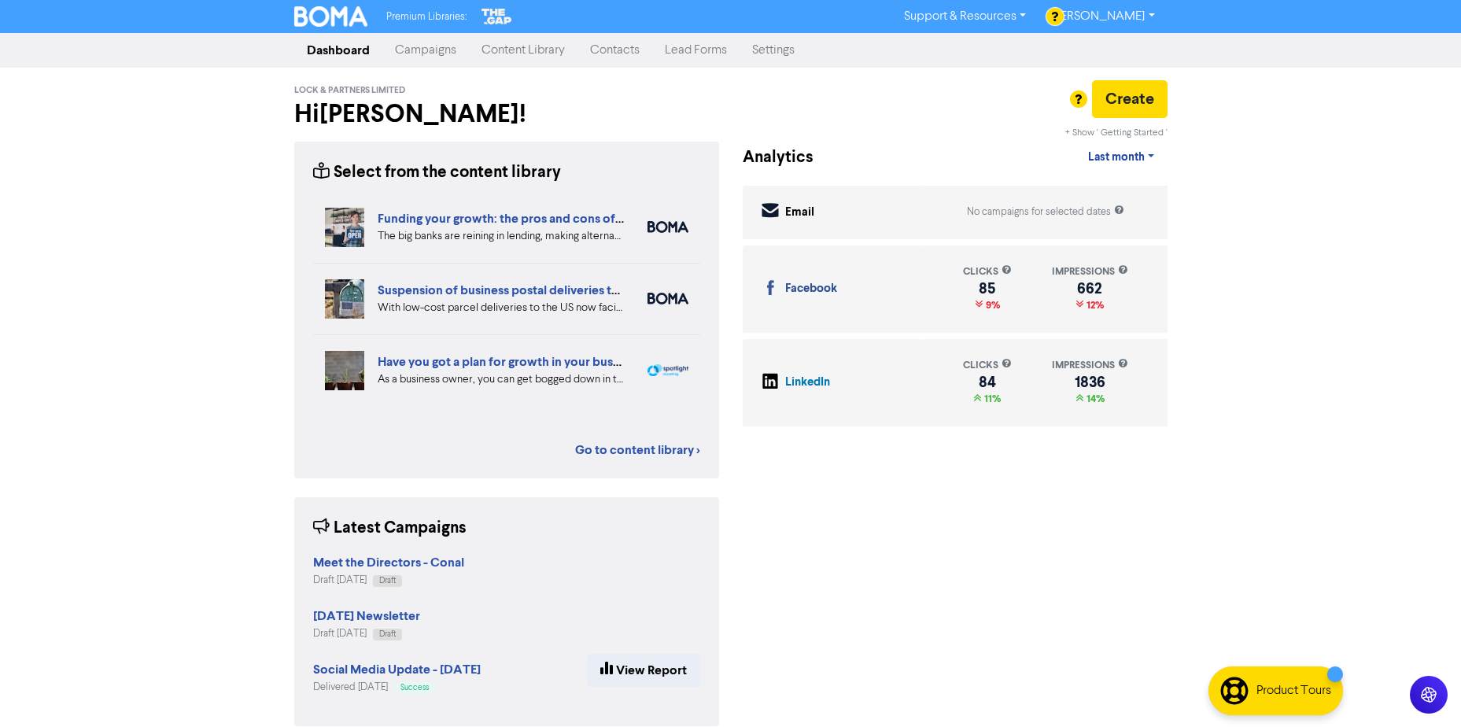
click at [621, 46] on link "Contacts" at bounding box center [615, 50] width 75 height 31
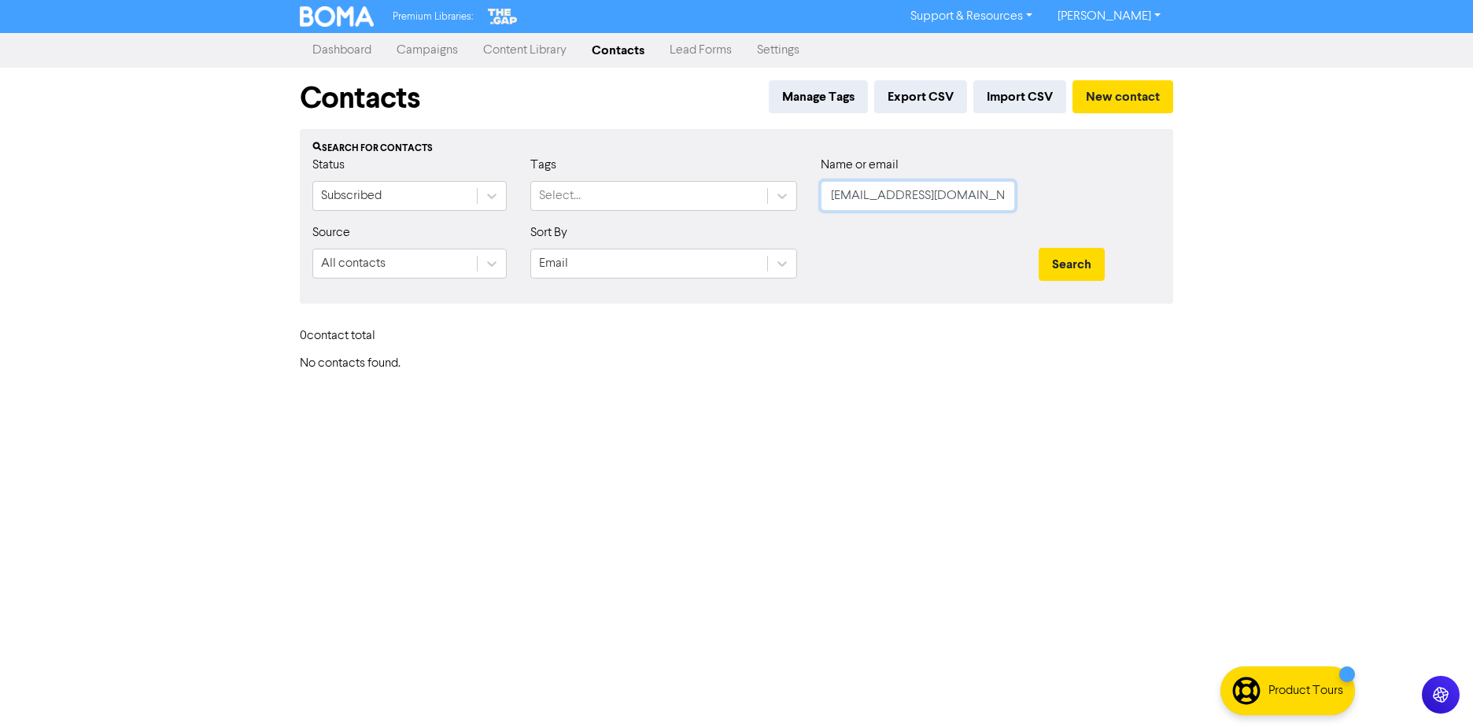
click at [880, 201] on input "[EMAIL_ADDRESS][DOMAIN_NAME]" at bounding box center [918, 196] width 194 height 30
paste input "eve@sgwelding"
type input "[PERSON_NAME][EMAIL_ADDRESS][DOMAIN_NAME]"
click at [1047, 246] on div "Search" at bounding box center [1100, 257] width 146 height 68
click at [1074, 263] on button "Search" at bounding box center [1072, 264] width 66 height 33
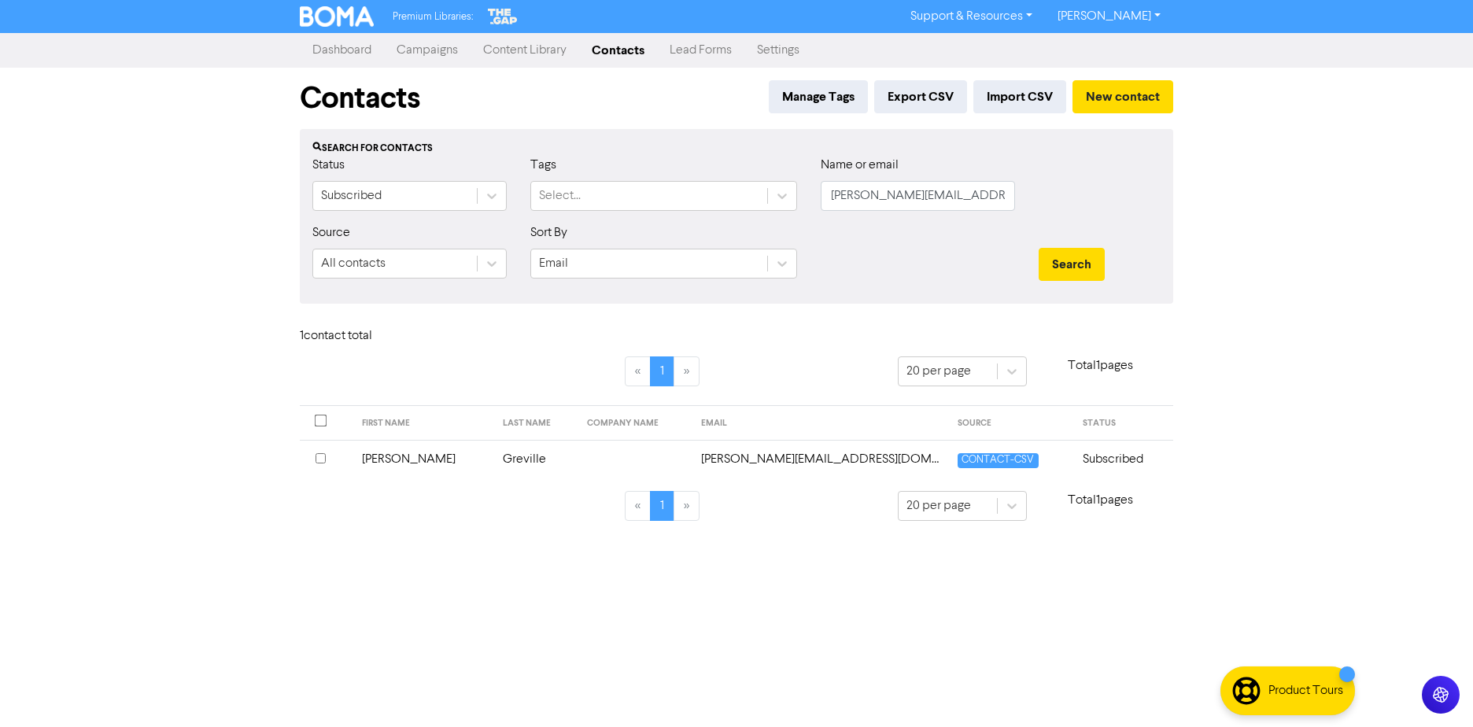
click at [554, 441] on td "Greville" at bounding box center [535, 459] width 84 height 39
